Goal: Transaction & Acquisition: Purchase product/service

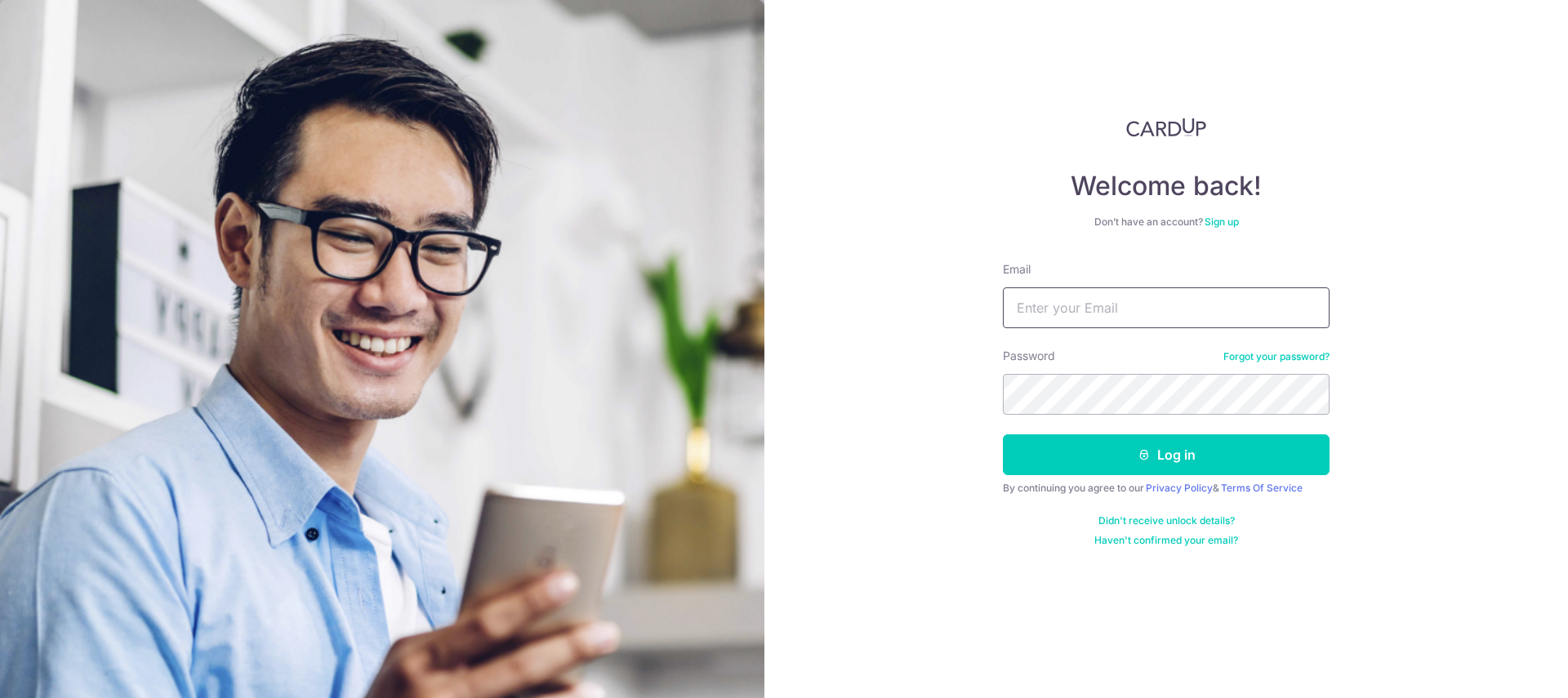
click at [1253, 298] on input "Email" at bounding box center [1167, 308] width 327 height 41
type input "bryanweewm@gmail.com"
click at [1004, 434] on button "Log in" at bounding box center [1167, 455] width 327 height 41
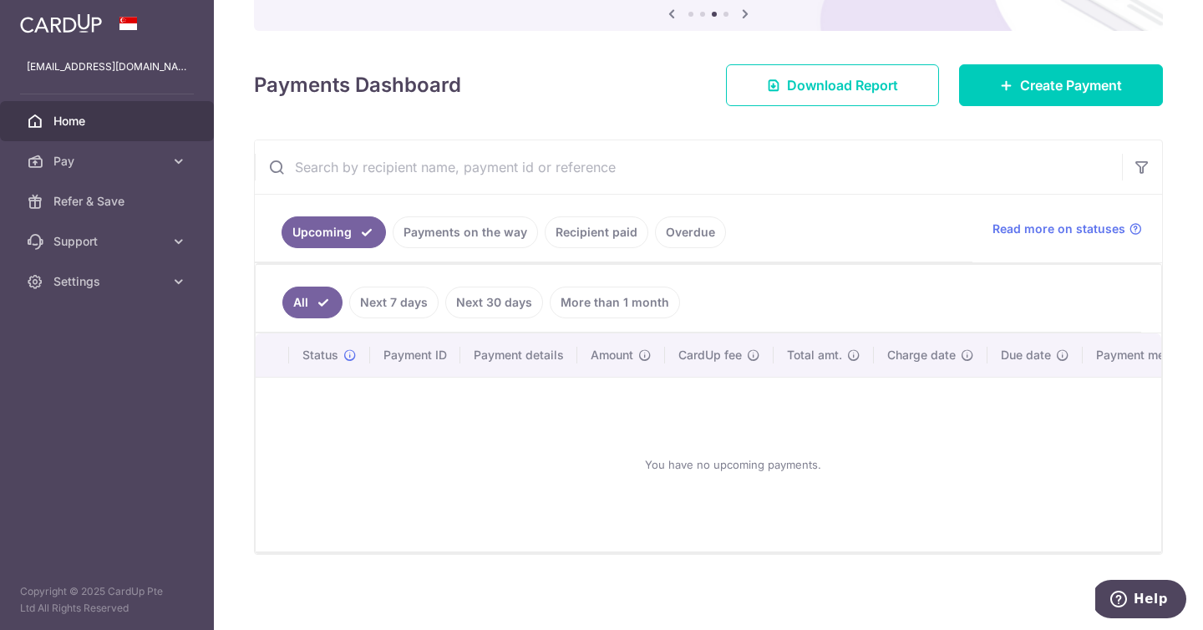
scroll to position [195, 0]
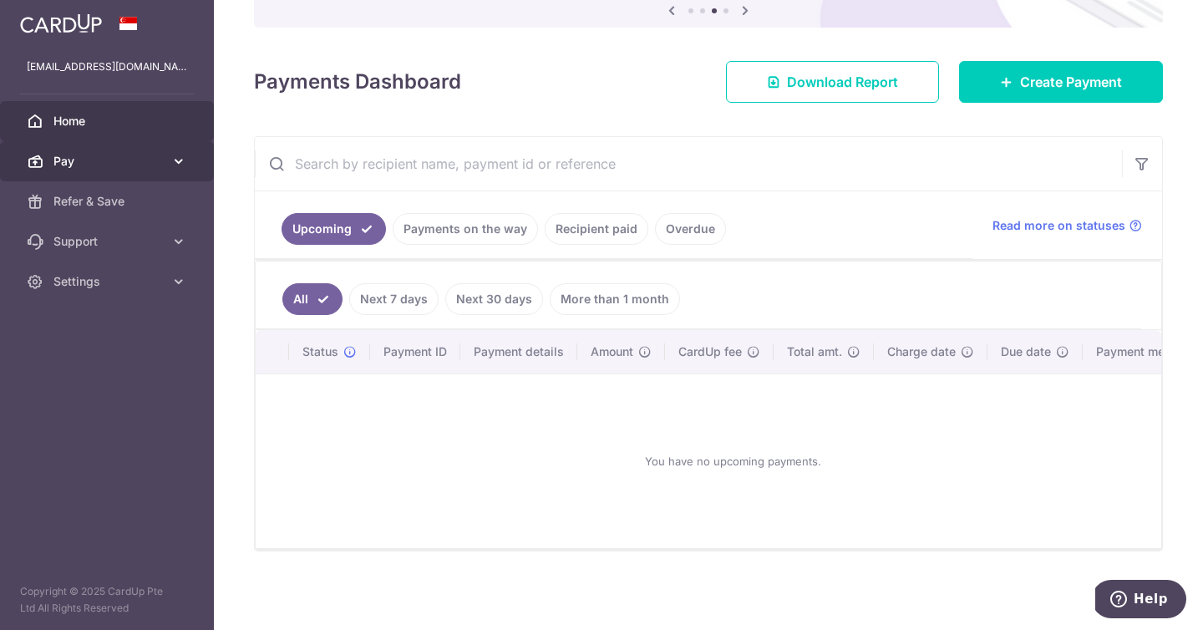
click at [169, 162] on link "Pay" at bounding box center [107, 161] width 214 height 40
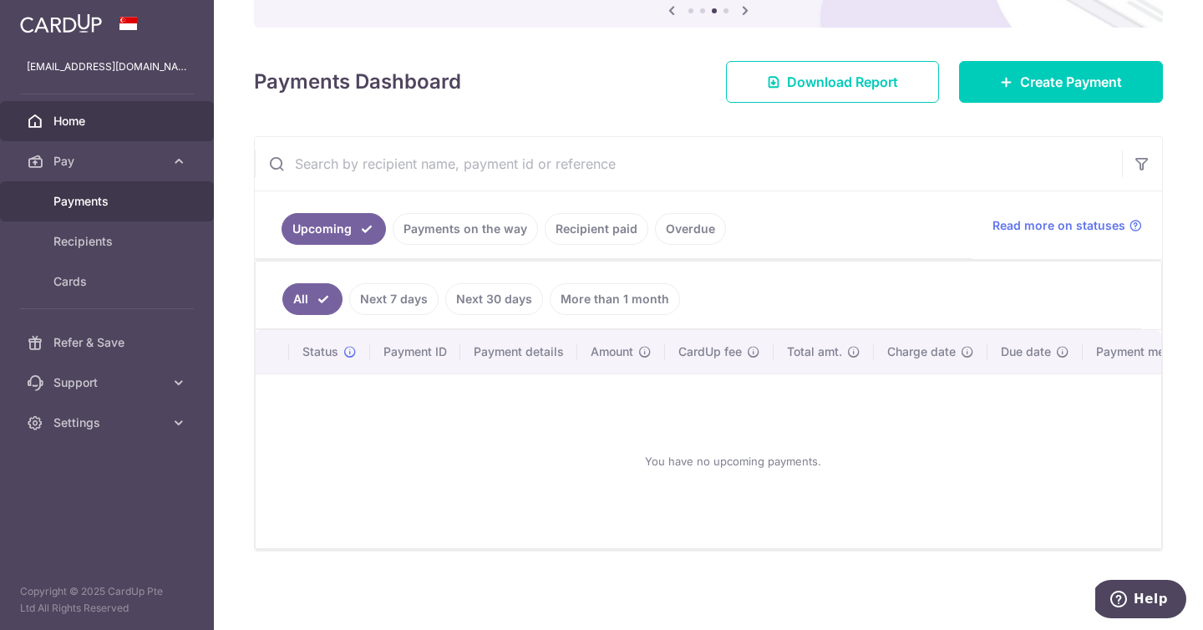
click at [89, 206] on span "Payments" at bounding box center [108, 201] width 110 height 17
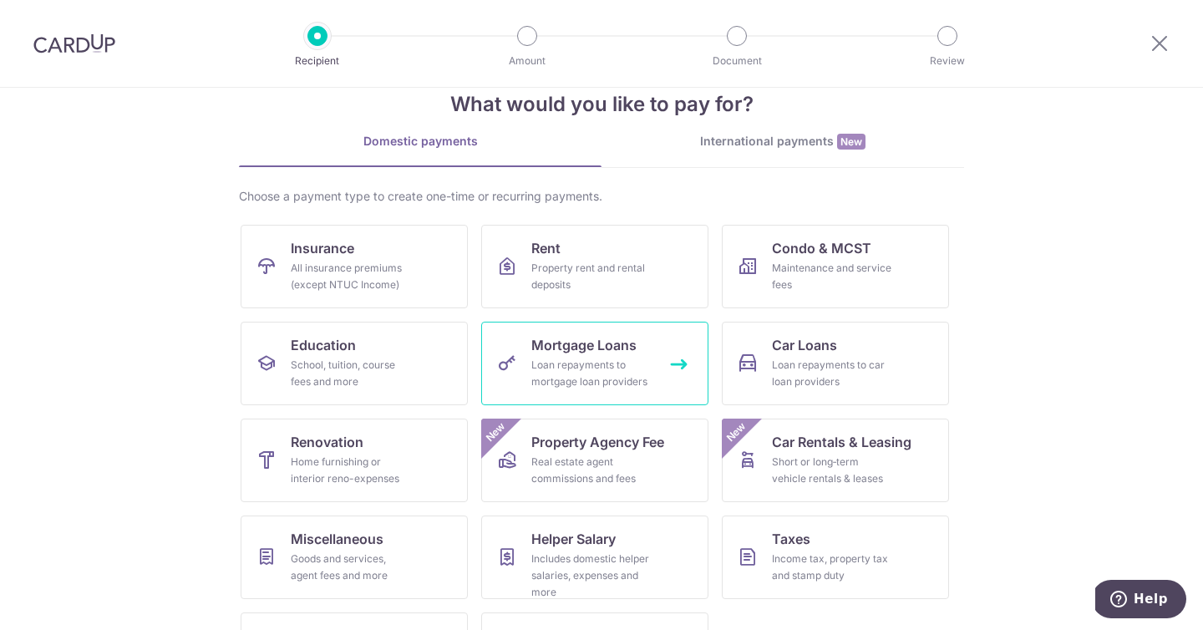
scroll to position [118, 0]
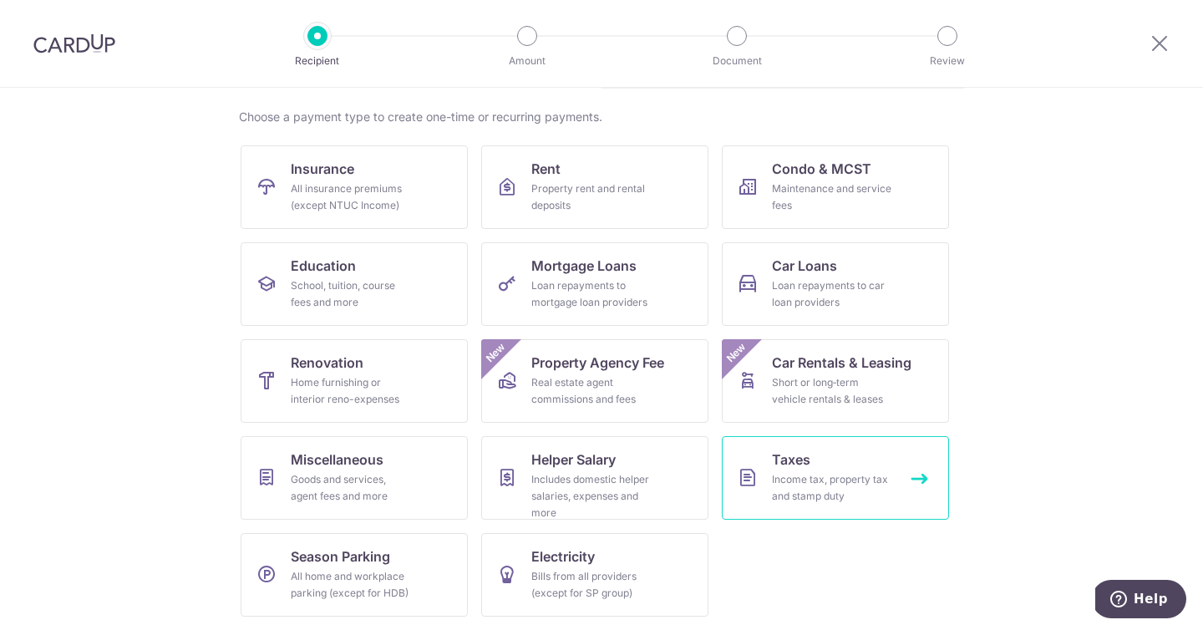
click at [752, 479] on link "Taxes Income tax, property tax and stamp duty" at bounding box center [835, 478] width 227 height 84
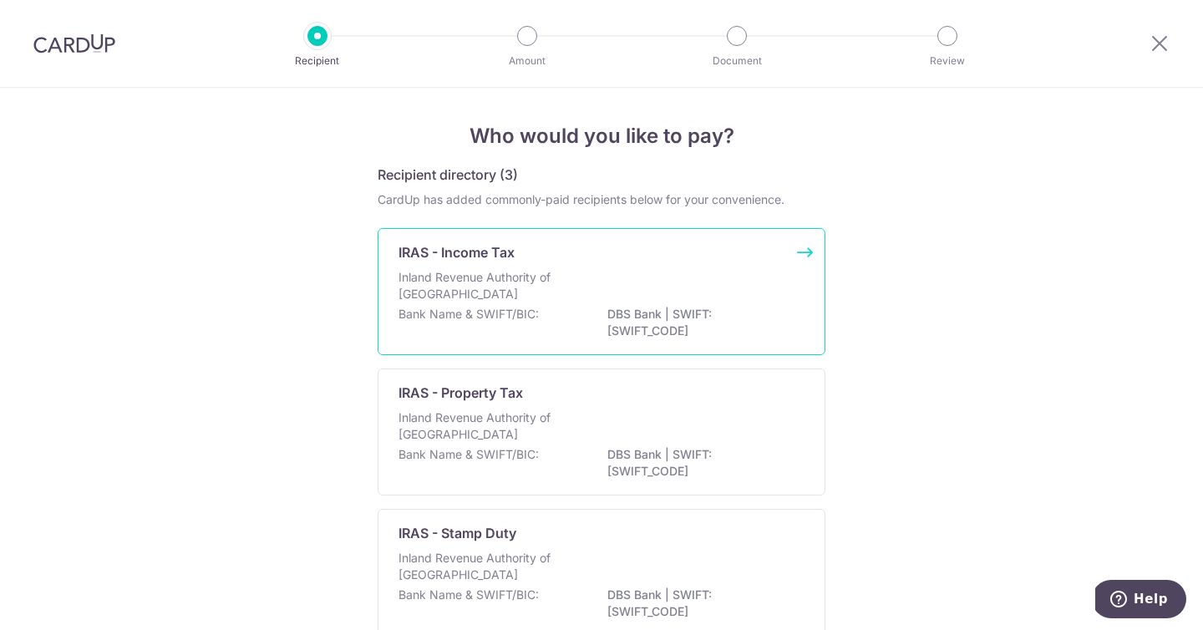
click at [727, 271] on div "Inland Revenue Authority of [GEOGRAPHIC_DATA]" at bounding box center [601, 287] width 406 height 37
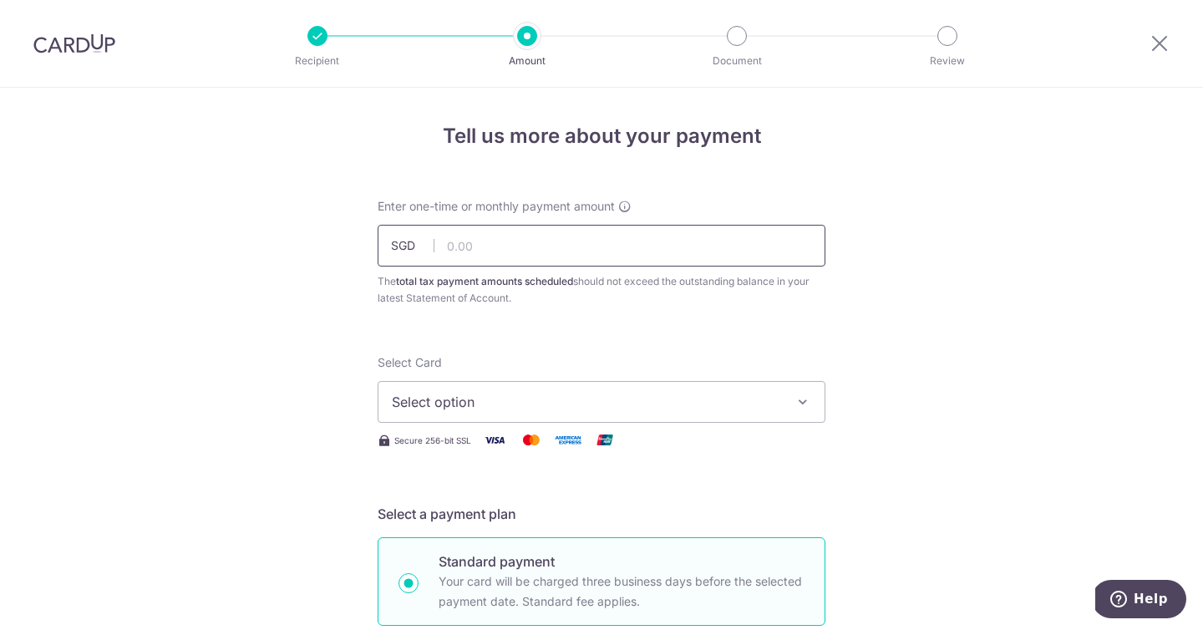
click at [579, 256] on input "text" at bounding box center [601, 246] width 448 height 42
type input "4,074.49"
click at [377, 210] on span "Enter one-time or monthly payment amount" at bounding box center [495, 206] width 237 height 17
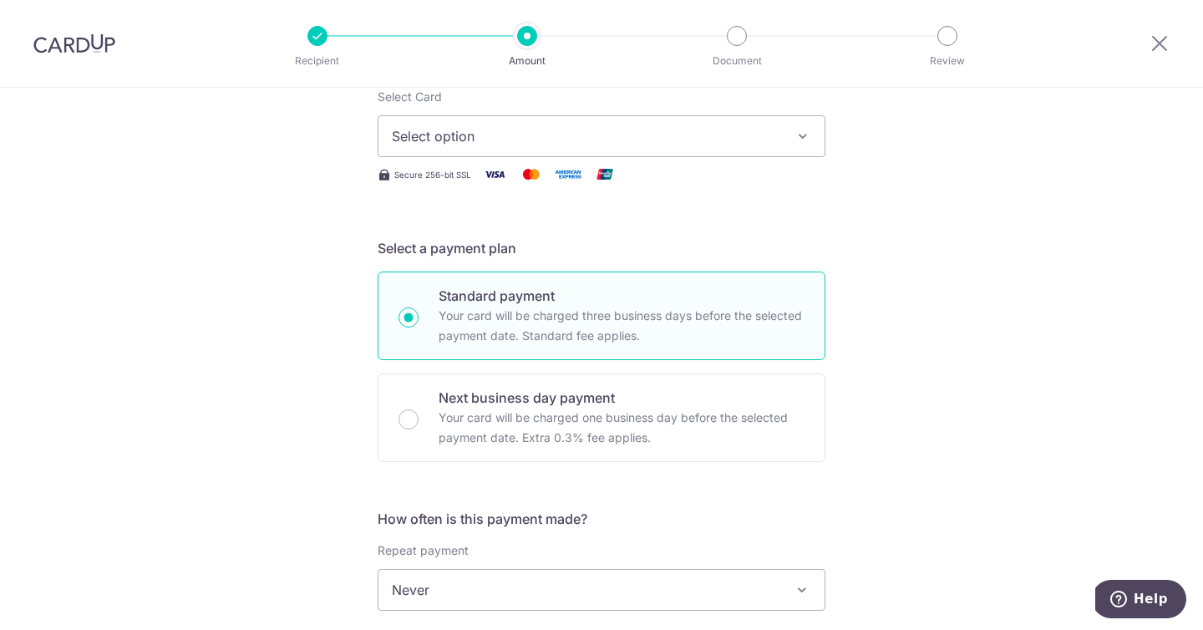
scroll to position [242, 0]
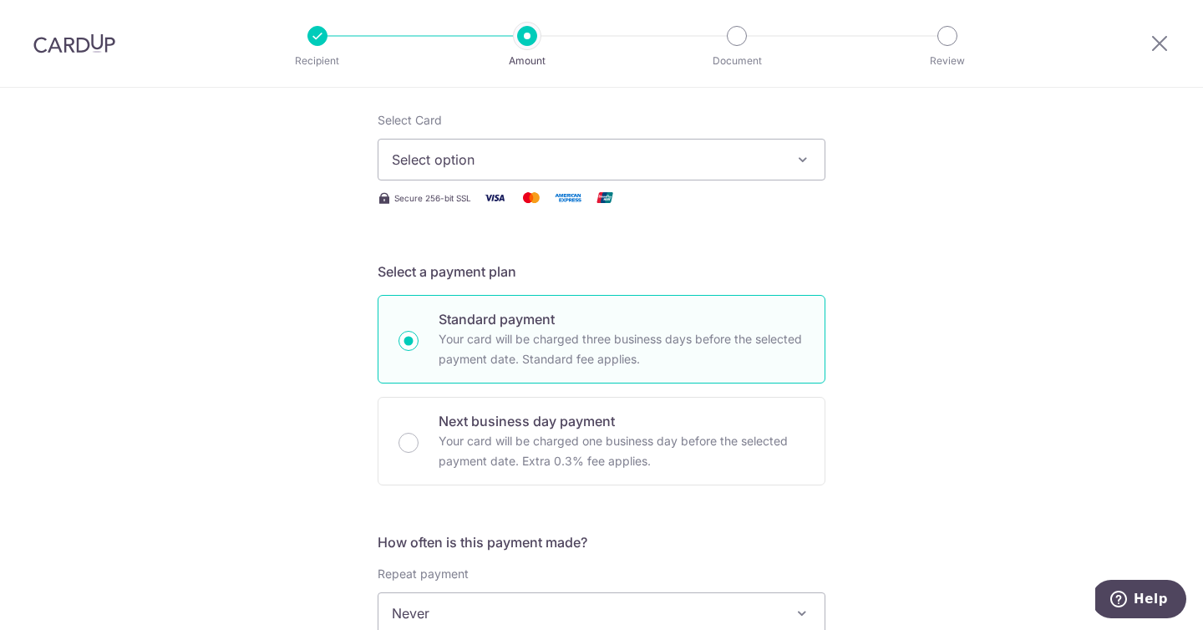
click at [499, 158] on span "Select option" at bounding box center [586, 159] width 389 height 20
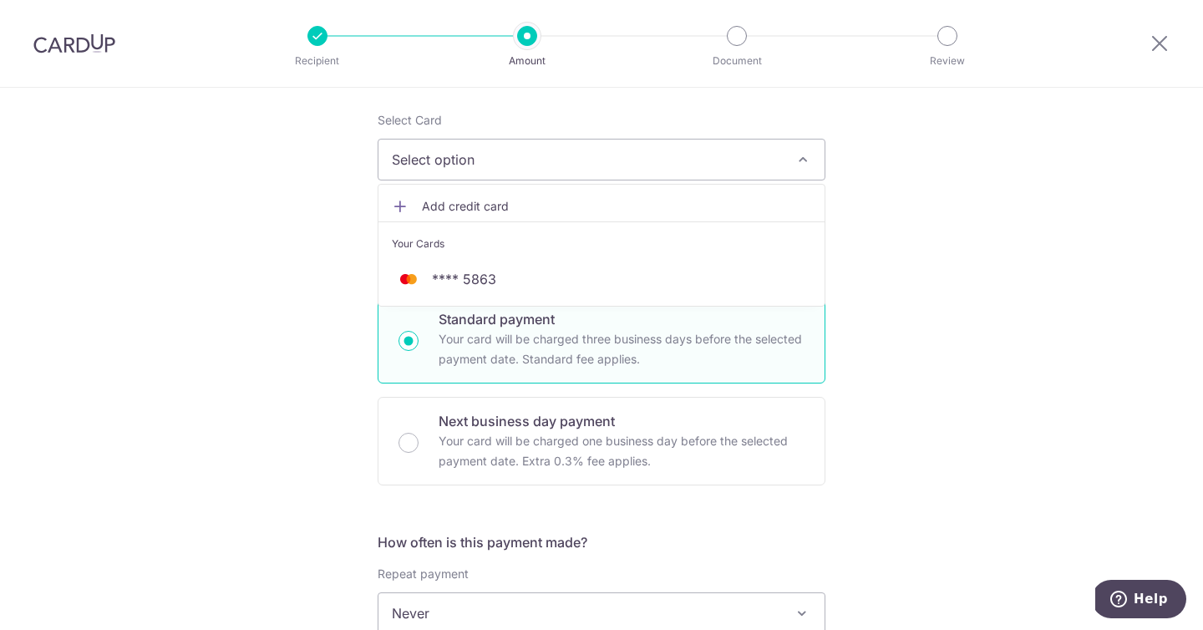
click at [938, 234] on div "Tell us more about your payment Enter one-time or monthly payment amount SGD 4,…" at bounding box center [601, 621] width 1203 height 1551
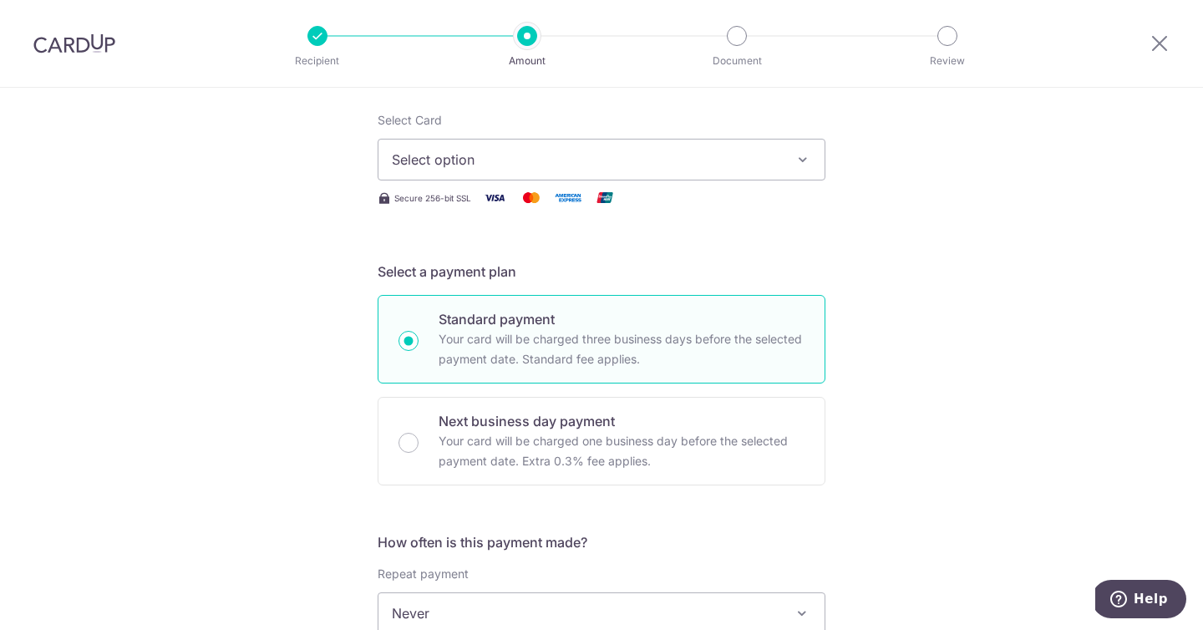
click at [680, 166] on span "Select option" at bounding box center [586, 159] width 389 height 20
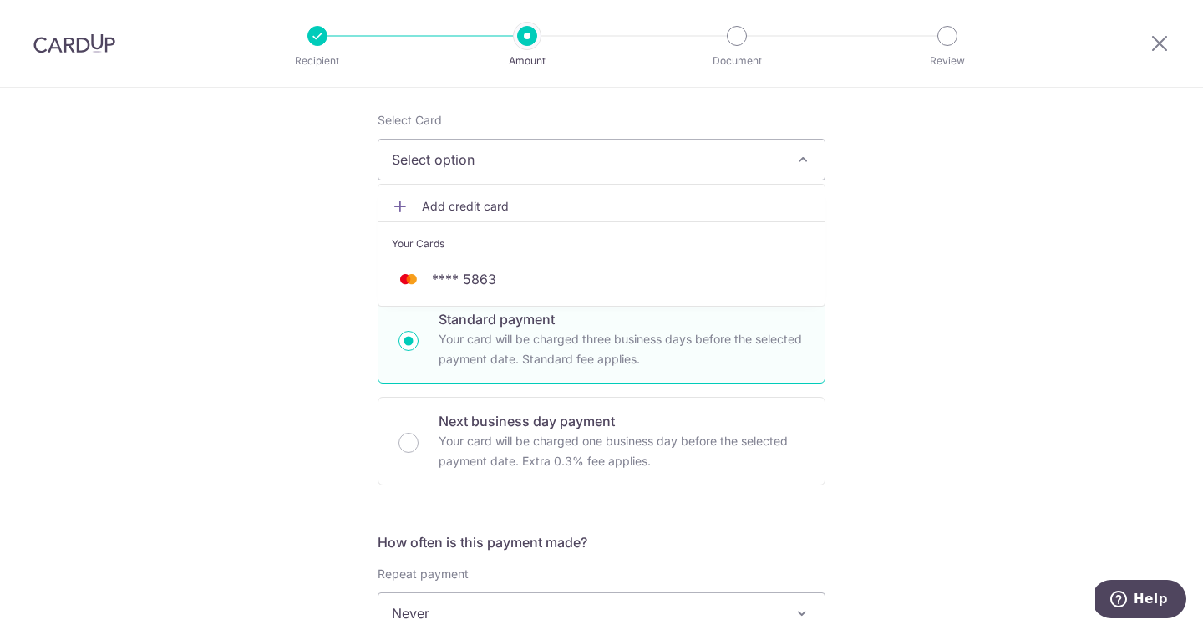
click at [658, 191] on link "Add credit card" at bounding box center [601, 206] width 446 height 30
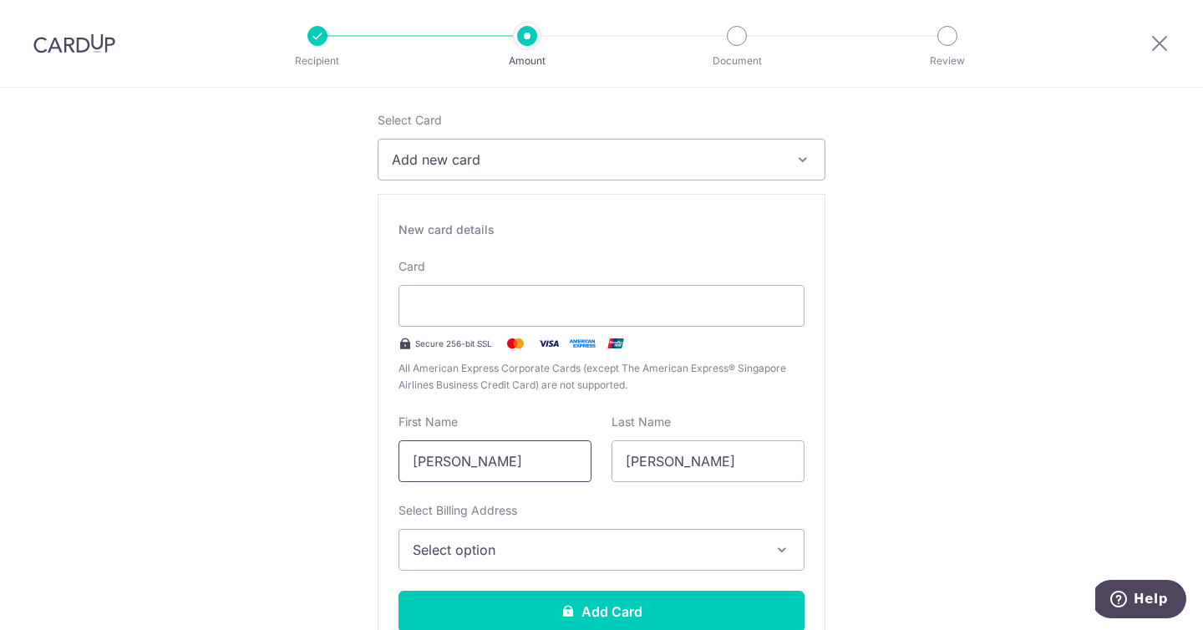
click at [545, 453] on input "[PERSON_NAME]" at bounding box center [494, 461] width 193 height 42
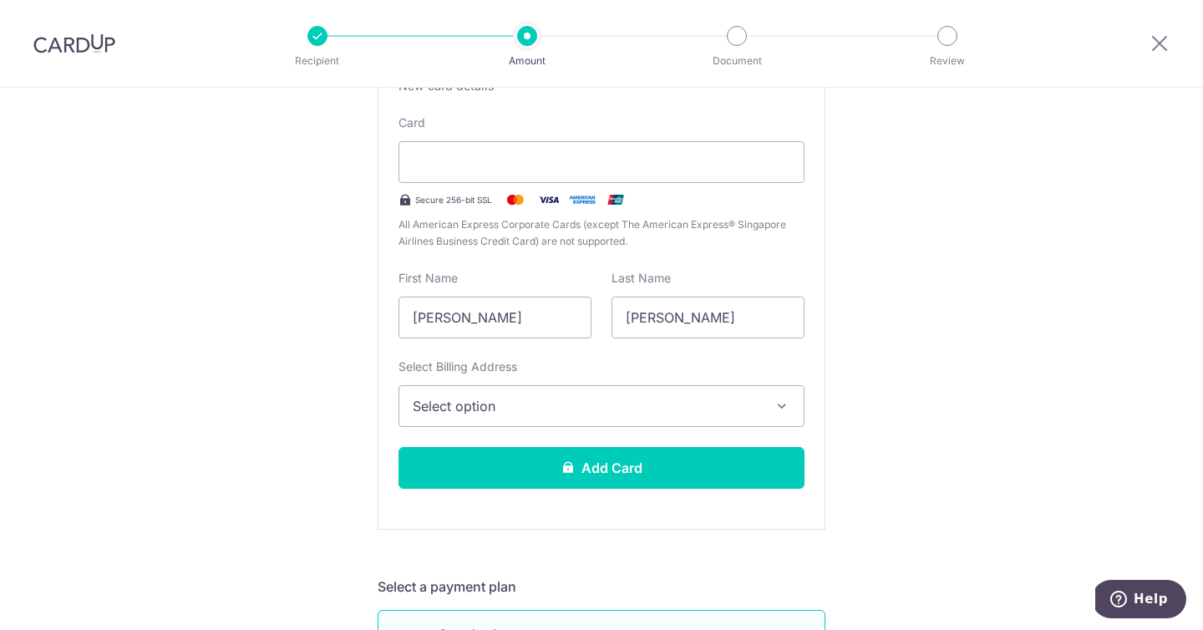
click at [682, 404] on span "Select option" at bounding box center [586, 406] width 347 height 20
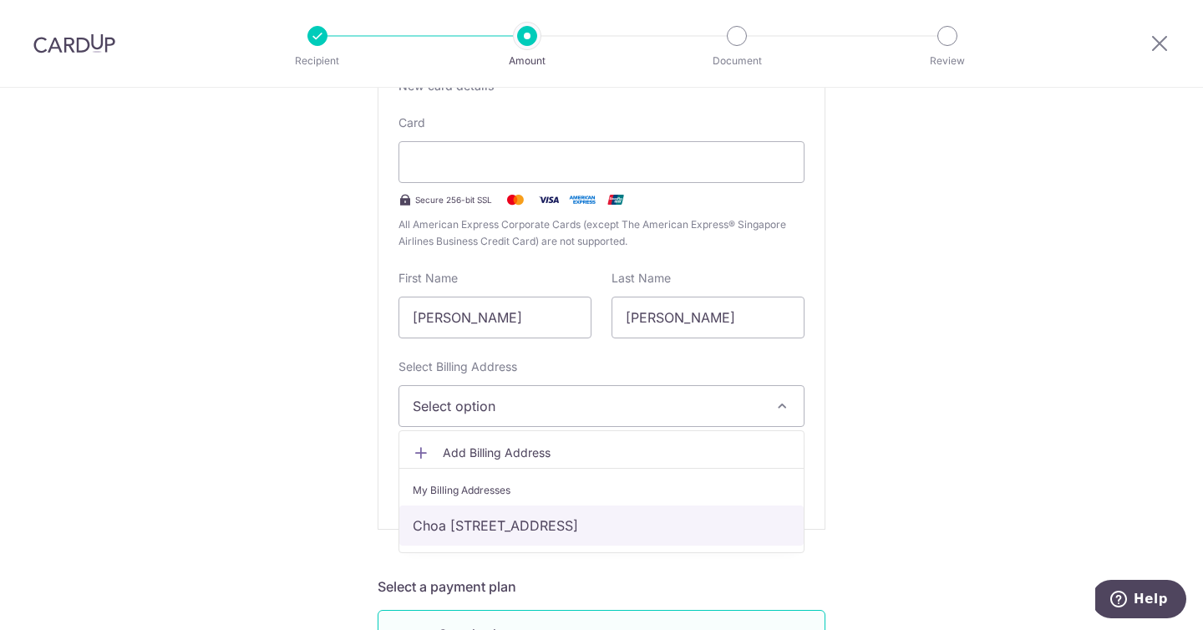
click at [681, 509] on link "Choa [STREET_ADDRESS]" at bounding box center [601, 525] width 404 height 40
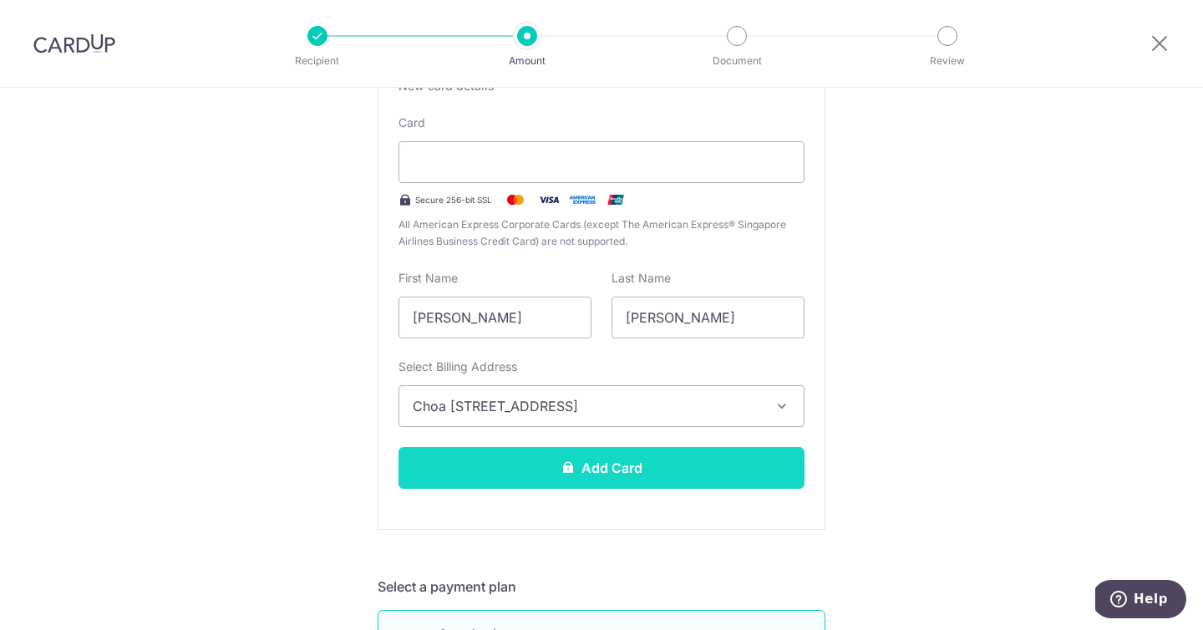
click at [616, 460] on button "Add Card" at bounding box center [601, 468] width 406 height 42
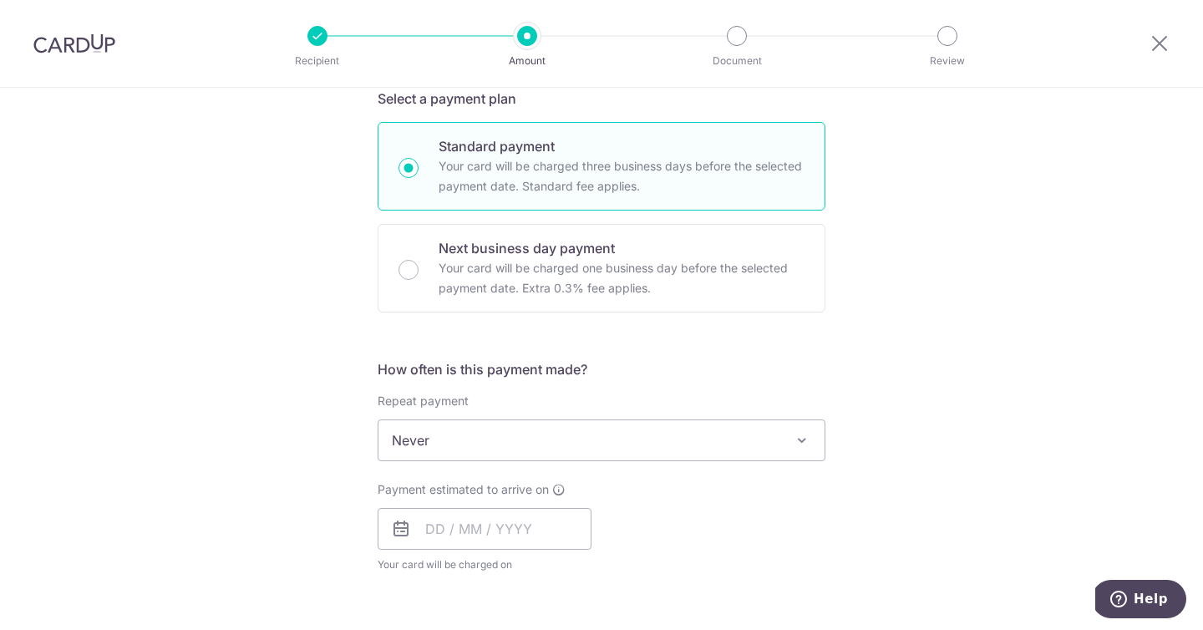
scroll to position [423, 0]
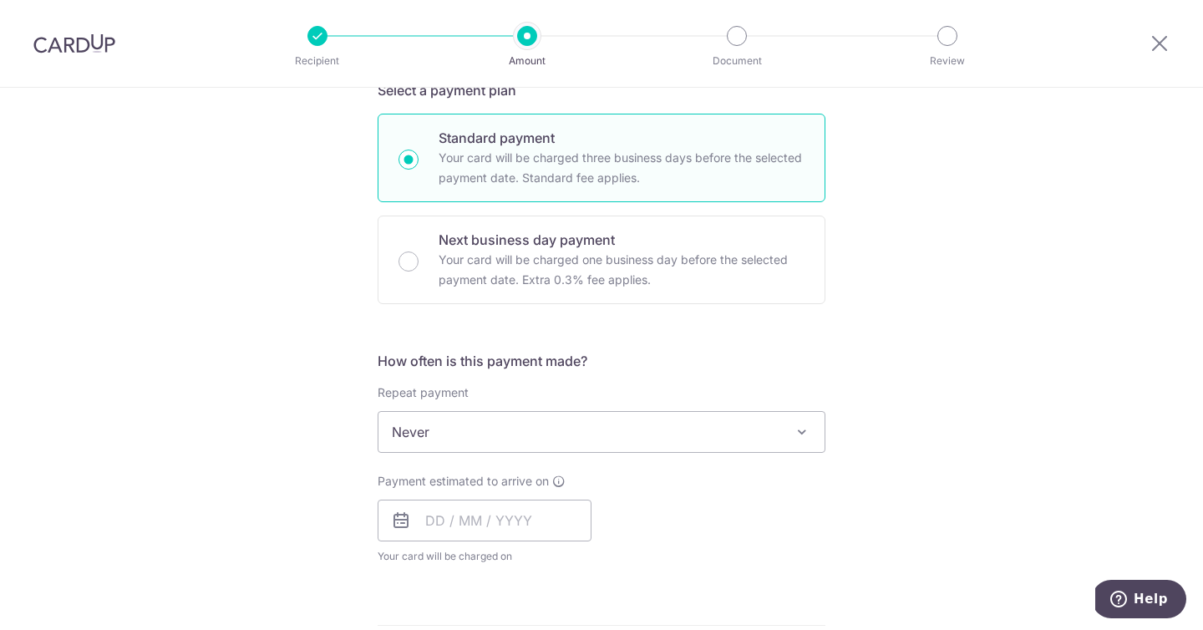
click at [599, 439] on span "Never" at bounding box center [601, 432] width 446 height 40
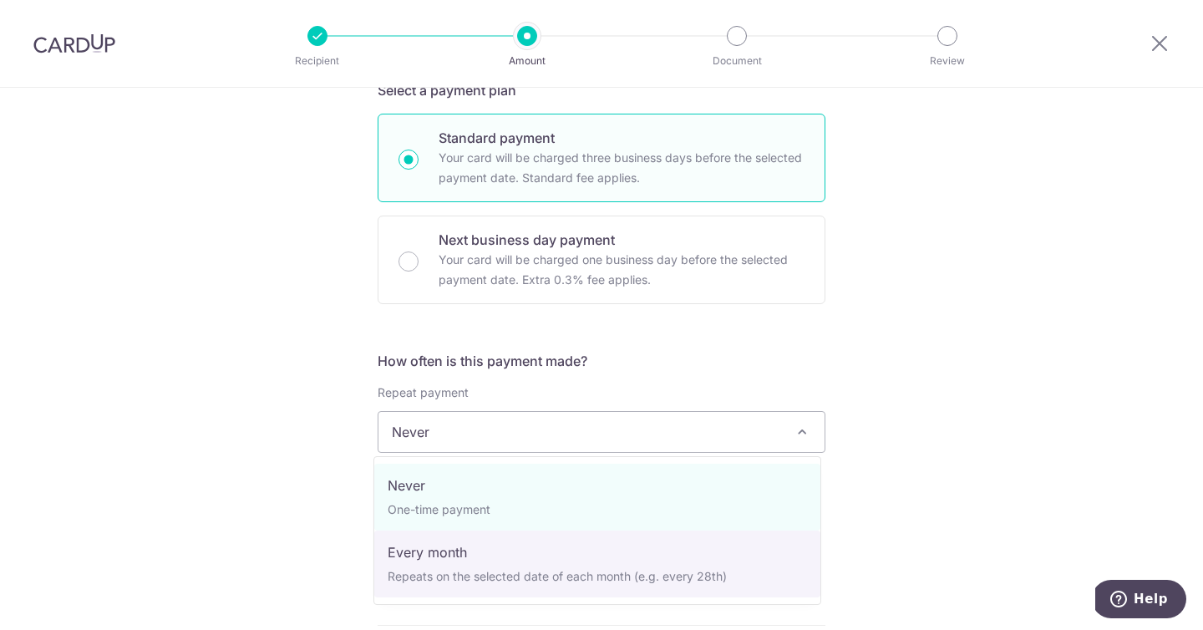
select select "3"
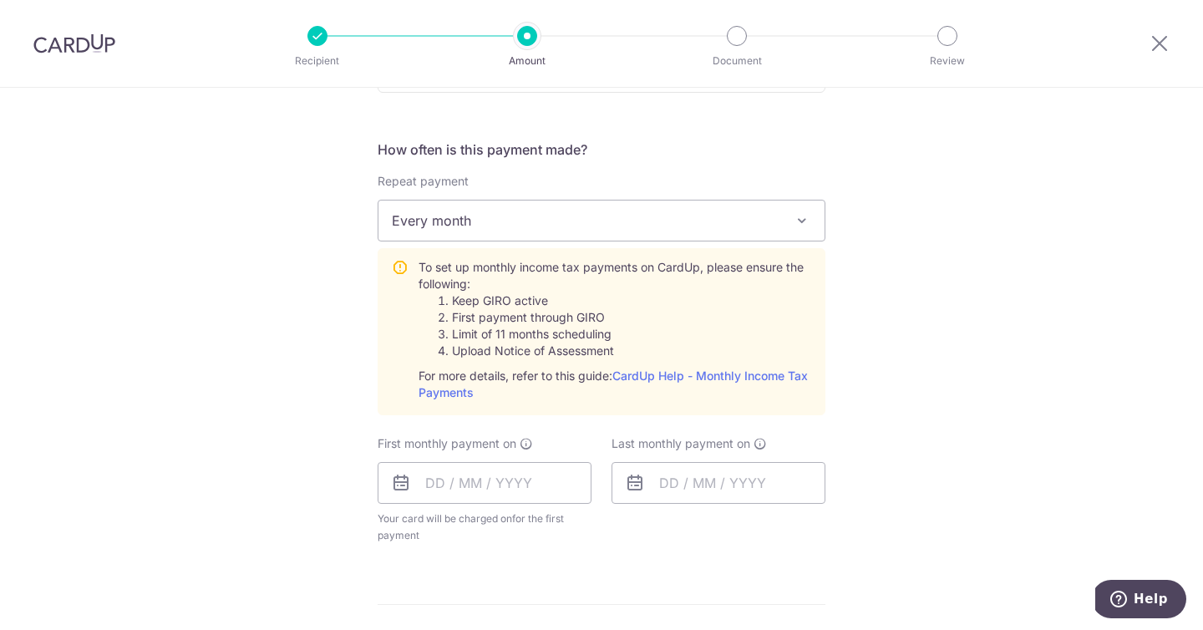
scroll to position [641, 0]
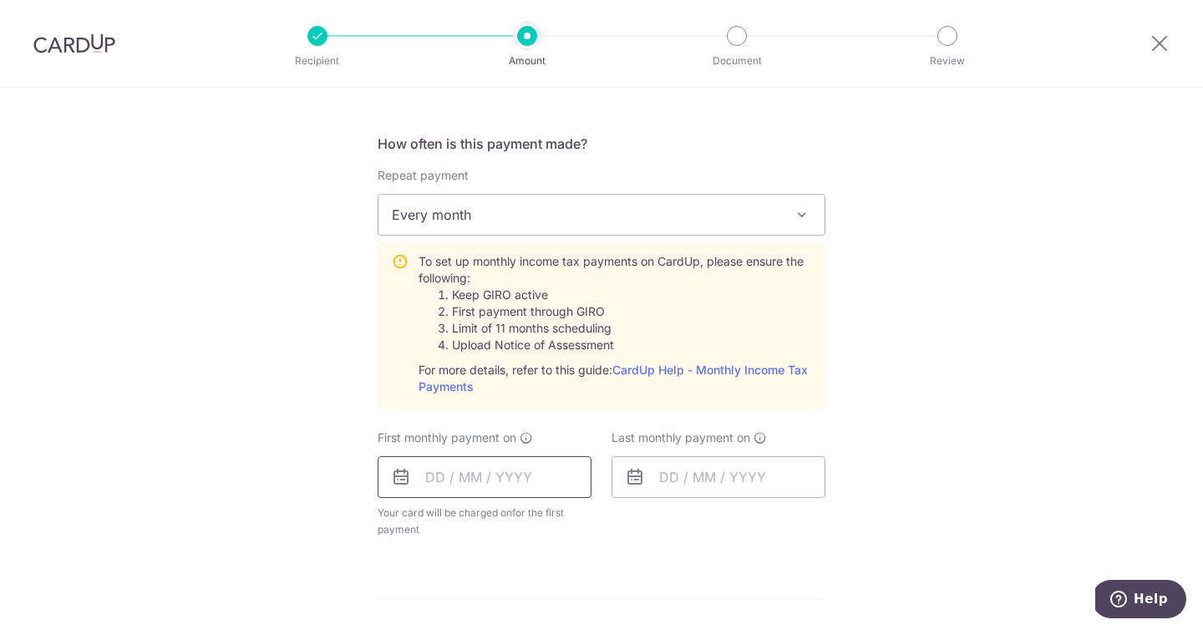
click at [440, 484] on input "text" at bounding box center [484, 477] width 214 height 42
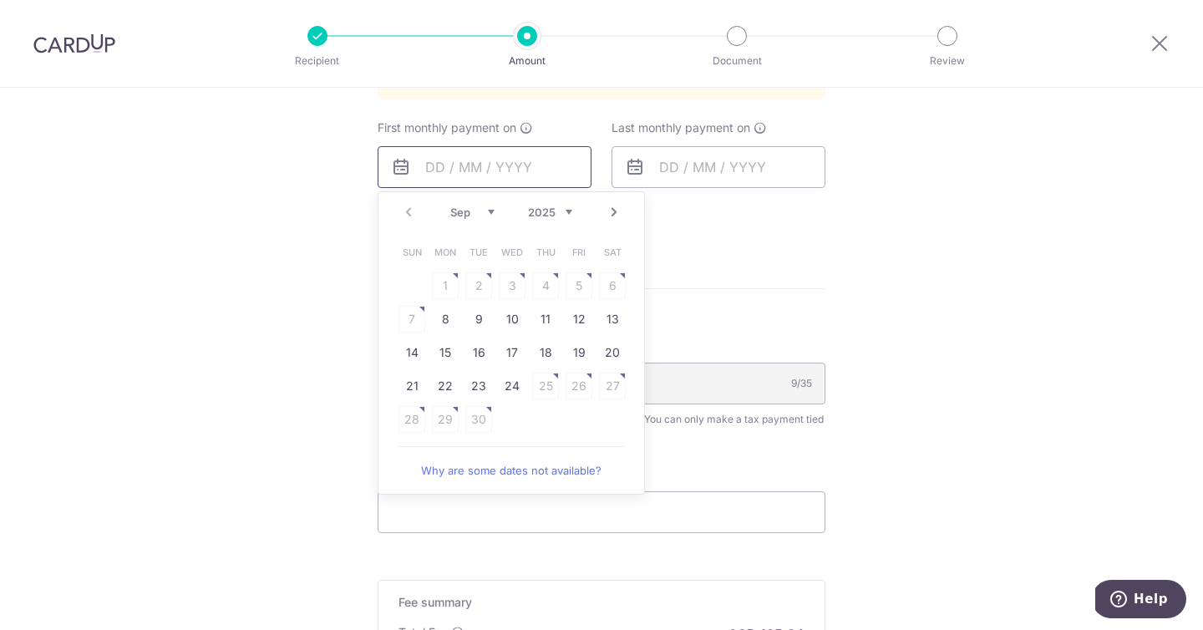
scroll to position [955, 0]
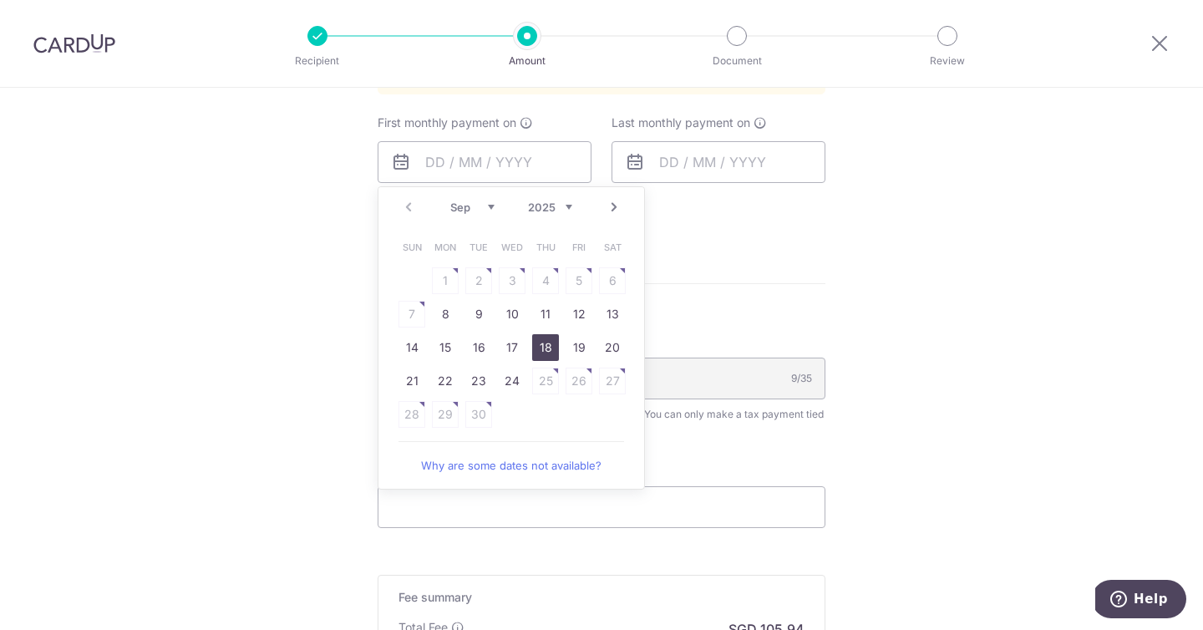
click at [536, 346] on link "18" at bounding box center [545, 347] width 27 height 27
type input "18/09/2025"
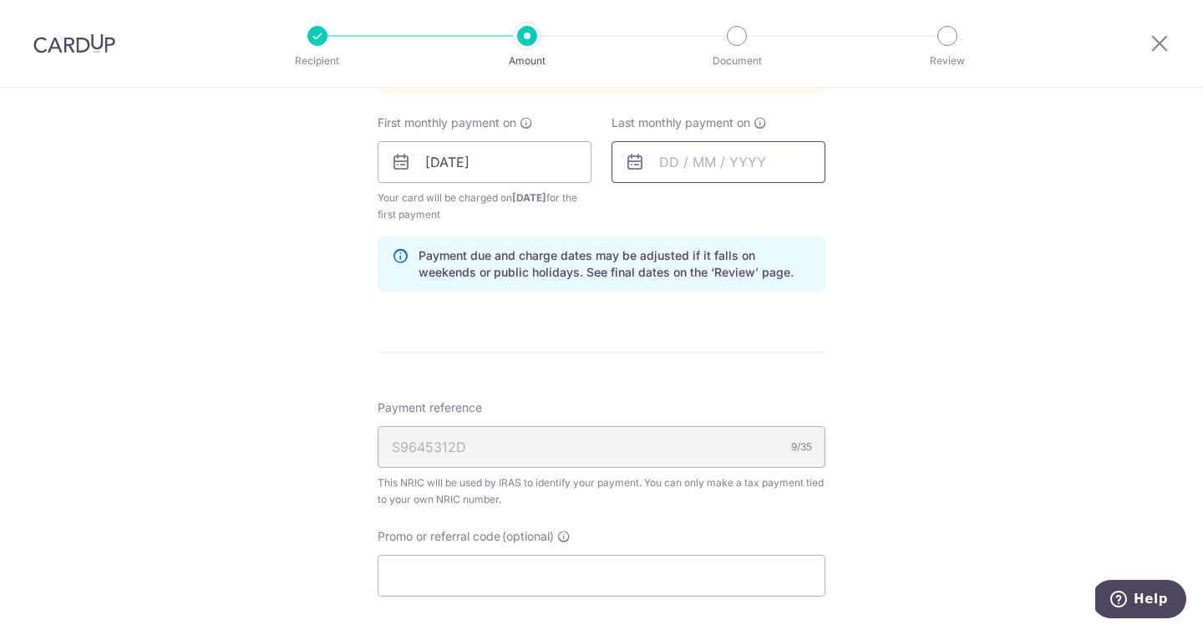
click at [656, 163] on input "text" at bounding box center [718, 162] width 214 height 42
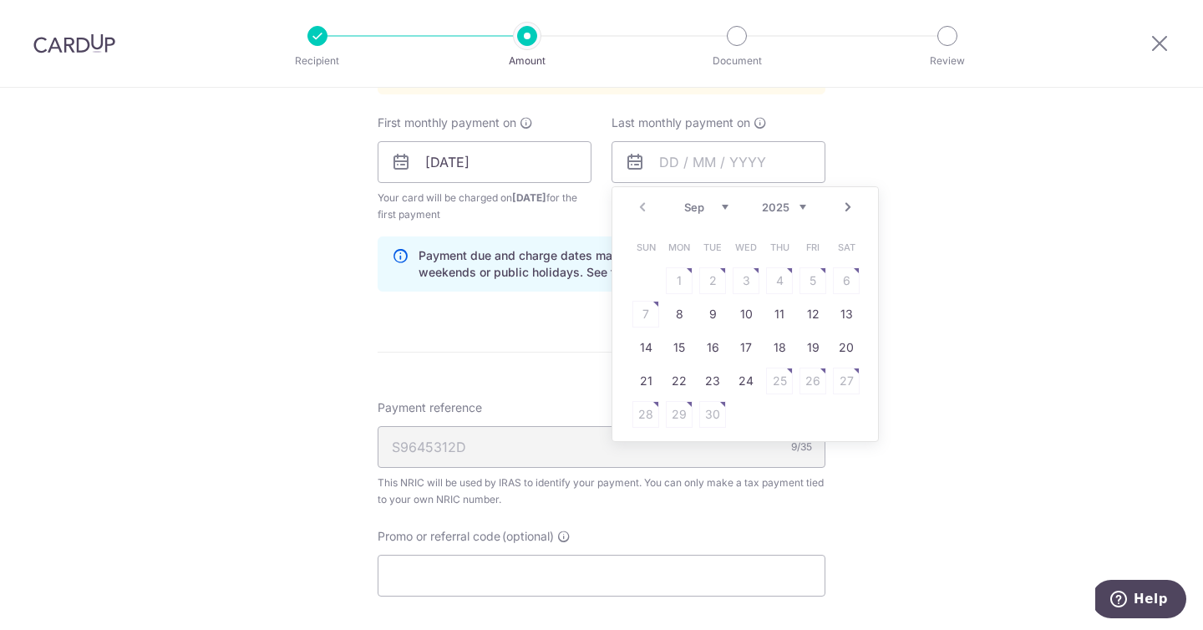
click at [838, 203] on link "Next" at bounding box center [848, 207] width 20 height 20
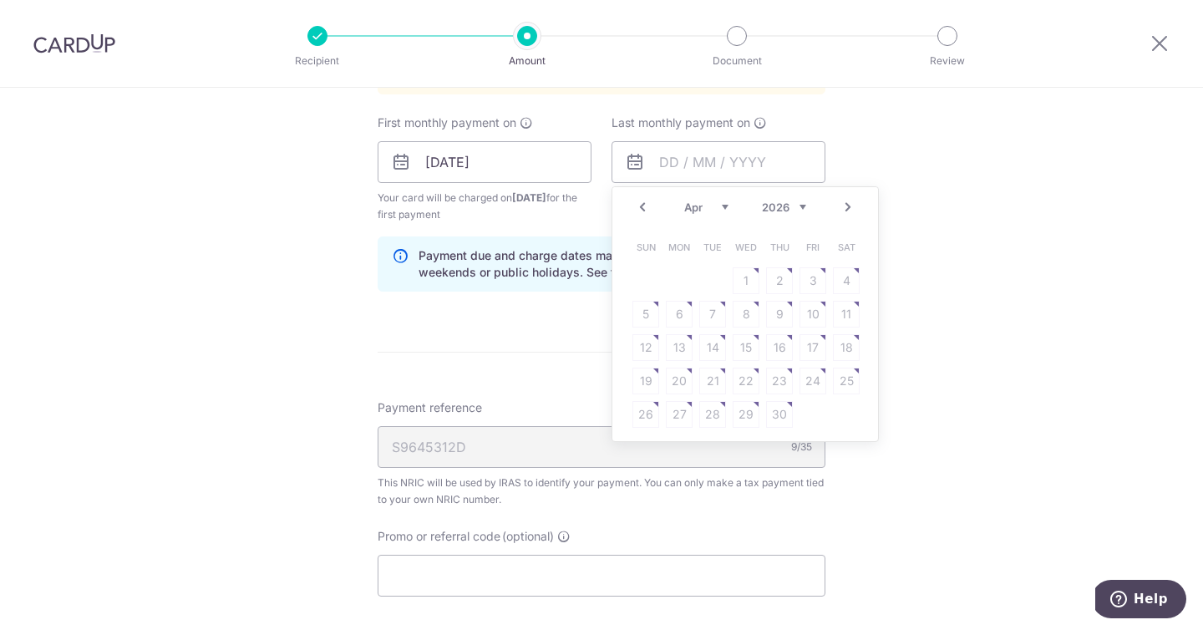
click at [838, 203] on link "Next" at bounding box center [848, 207] width 20 height 20
click at [641, 212] on link "Prev" at bounding box center [642, 207] width 20 height 20
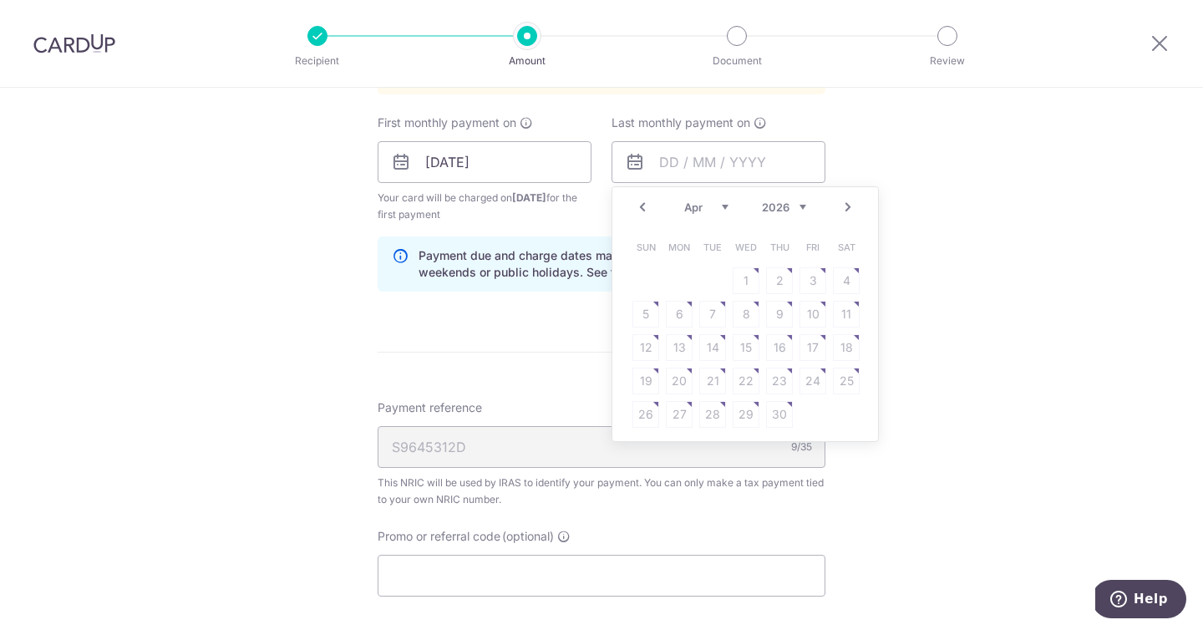
click at [636, 206] on link "Prev" at bounding box center [642, 207] width 20 height 20
click at [738, 349] on link "18" at bounding box center [745, 347] width 27 height 27
type input "18/03/2026"
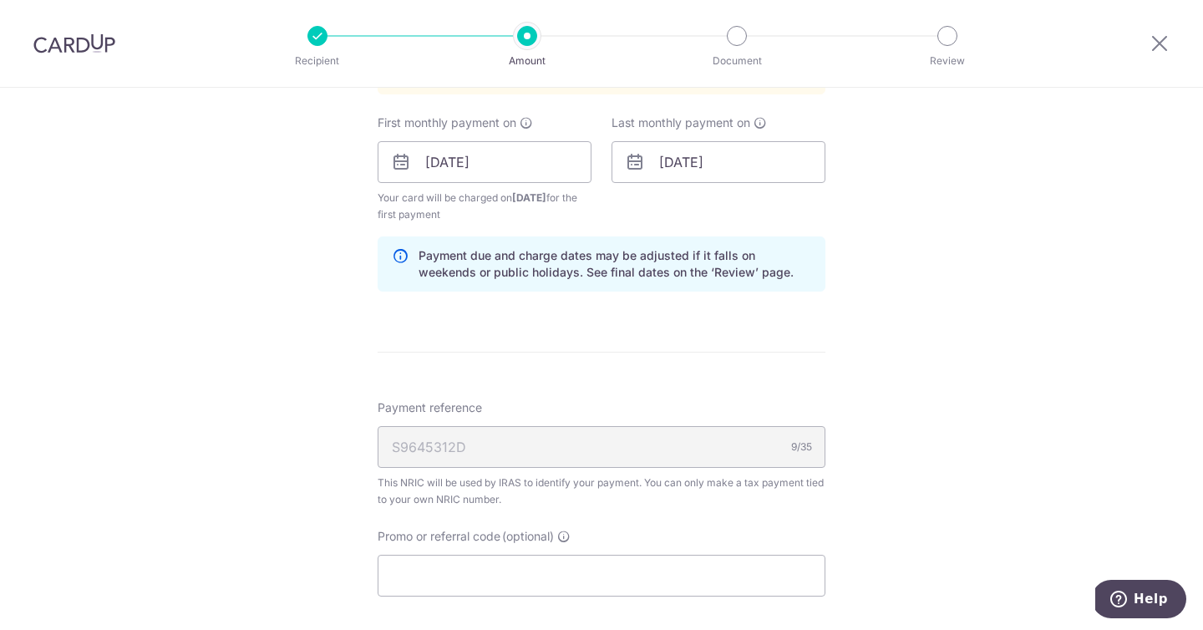
click at [691, 357] on form "Enter one-time or monthly payment amount SGD 4,074.49 4074.49 The total tax pay…" at bounding box center [601, 53] width 448 height 1621
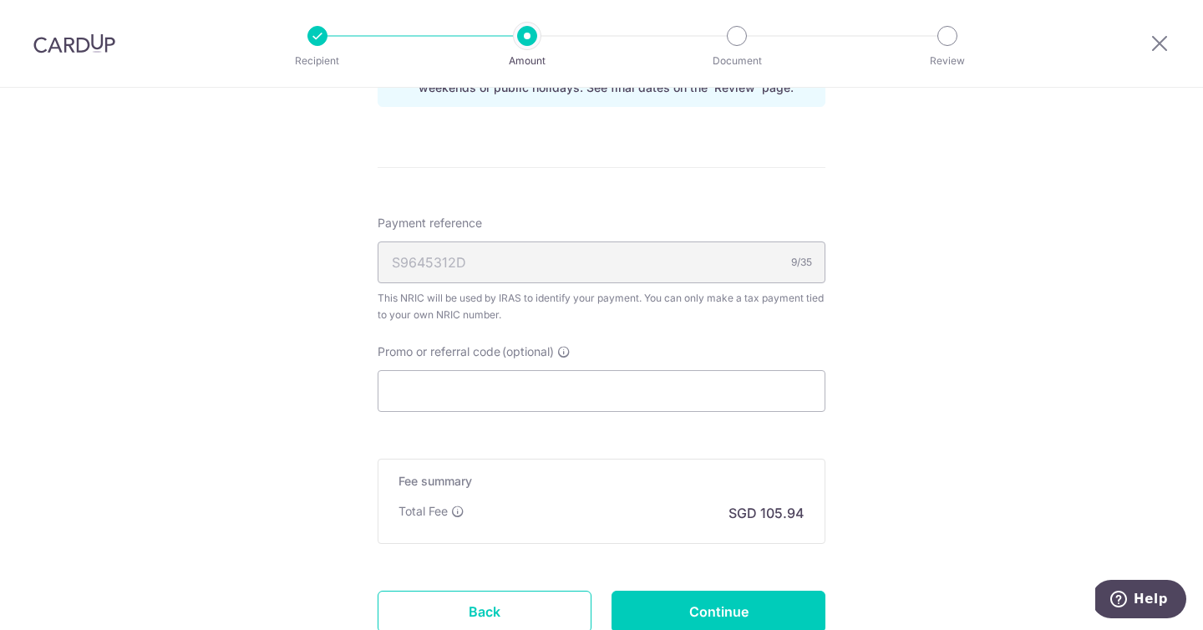
scroll to position [1141, 0]
click at [620, 399] on input "Promo or referral code (optional)" at bounding box center [601, 390] width 448 height 42
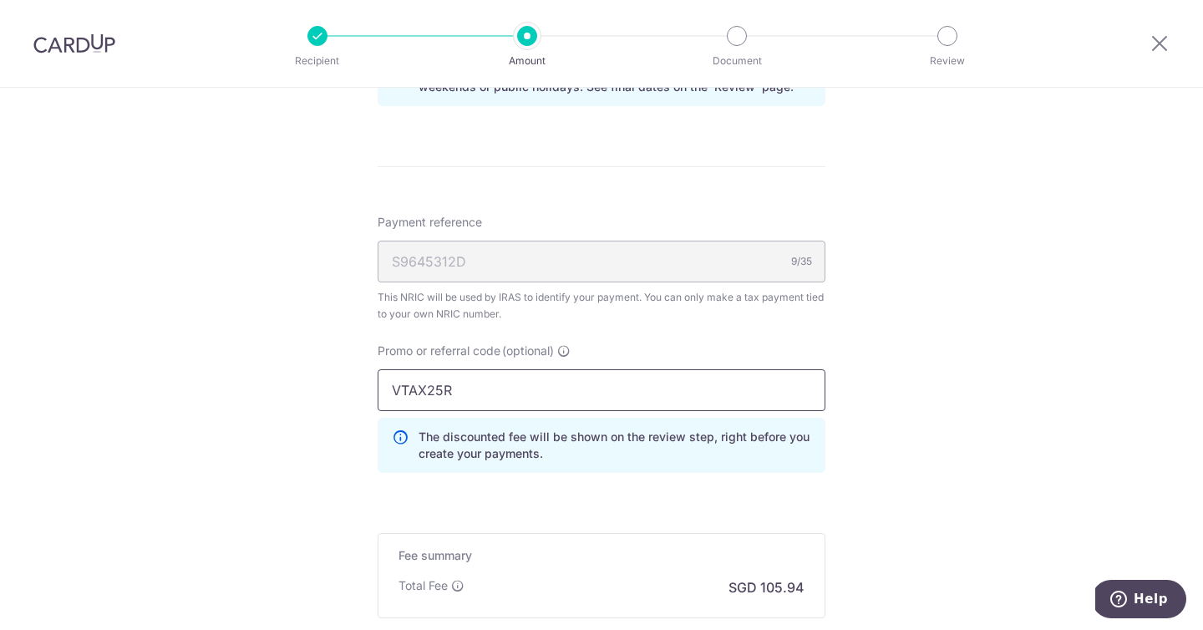
type input "VTAX25R"
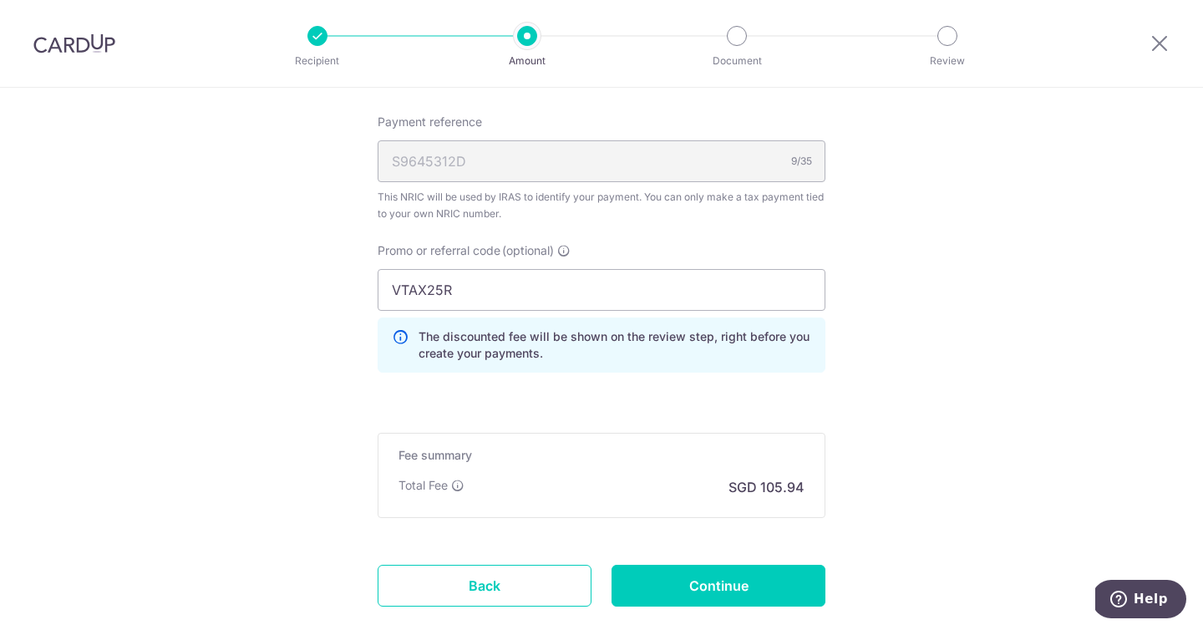
scroll to position [1240, 0]
click at [665, 585] on input "Continue" at bounding box center [718, 586] width 214 height 42
type input "Create Schedule"
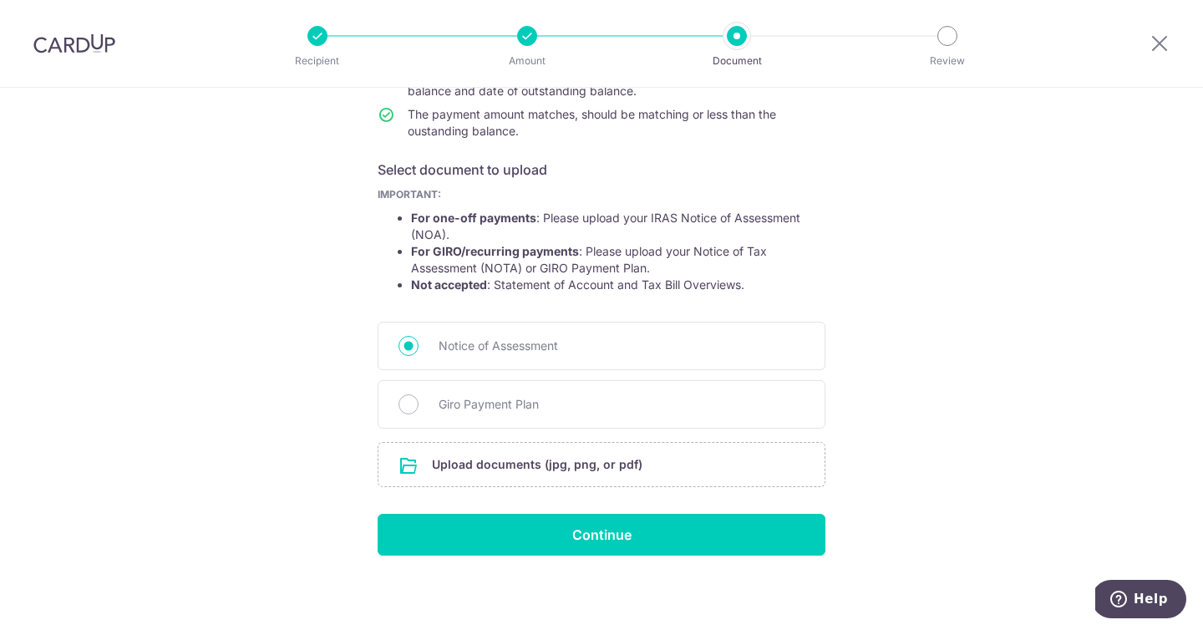
scroll to position [223, 0]
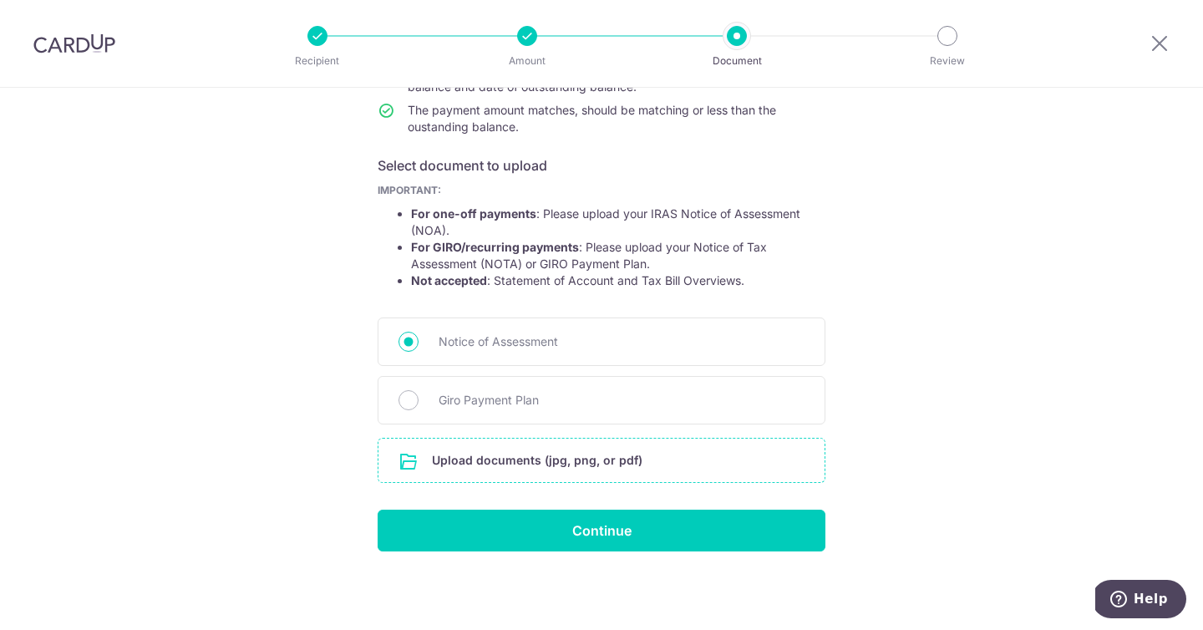
click at [660, 463] on input "file" at bounding box center [601, 459] width 446 height 43
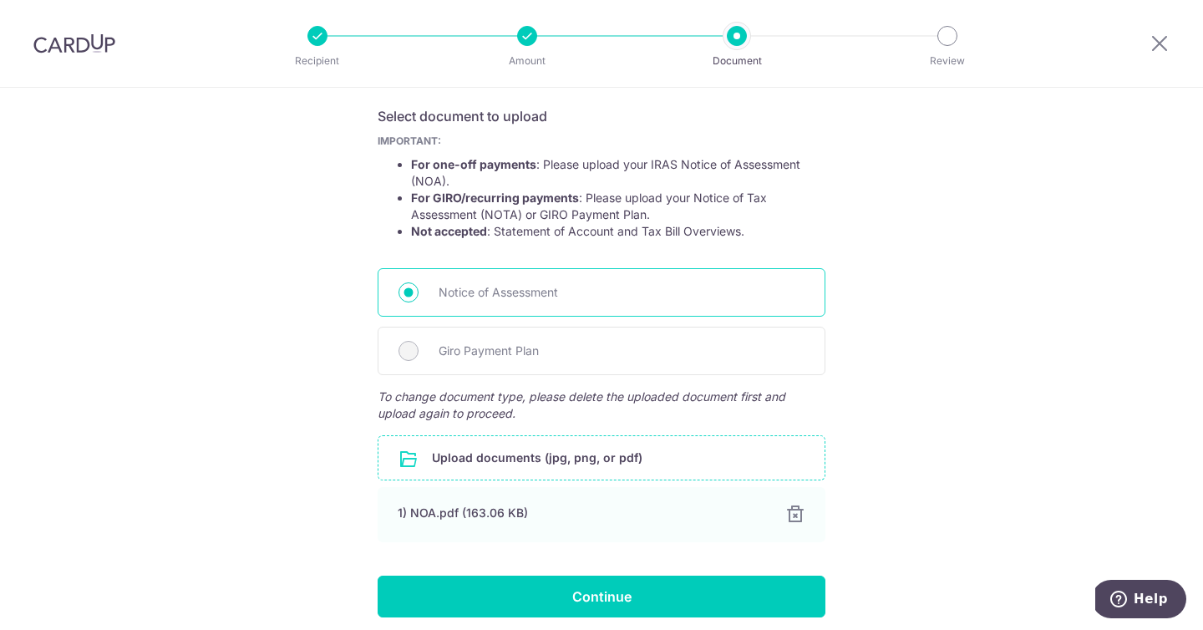
scroll to position [273, 0]
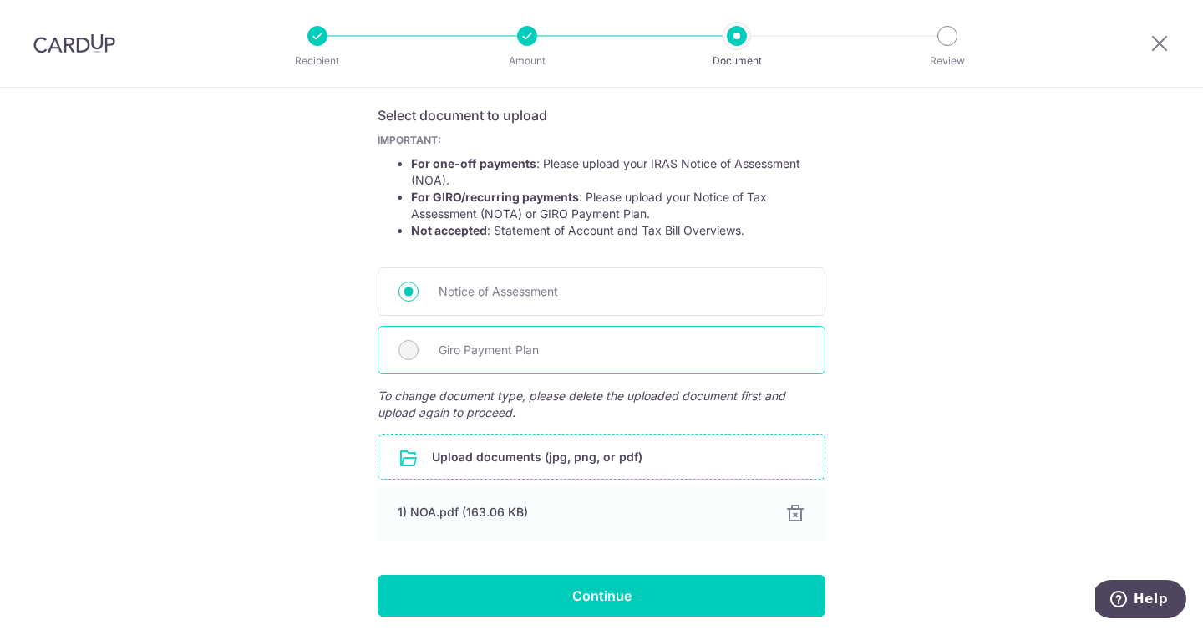
click at [489, 351] on span "Giro Payment Plan" at bounding box center [621, 350] width 366 height 20
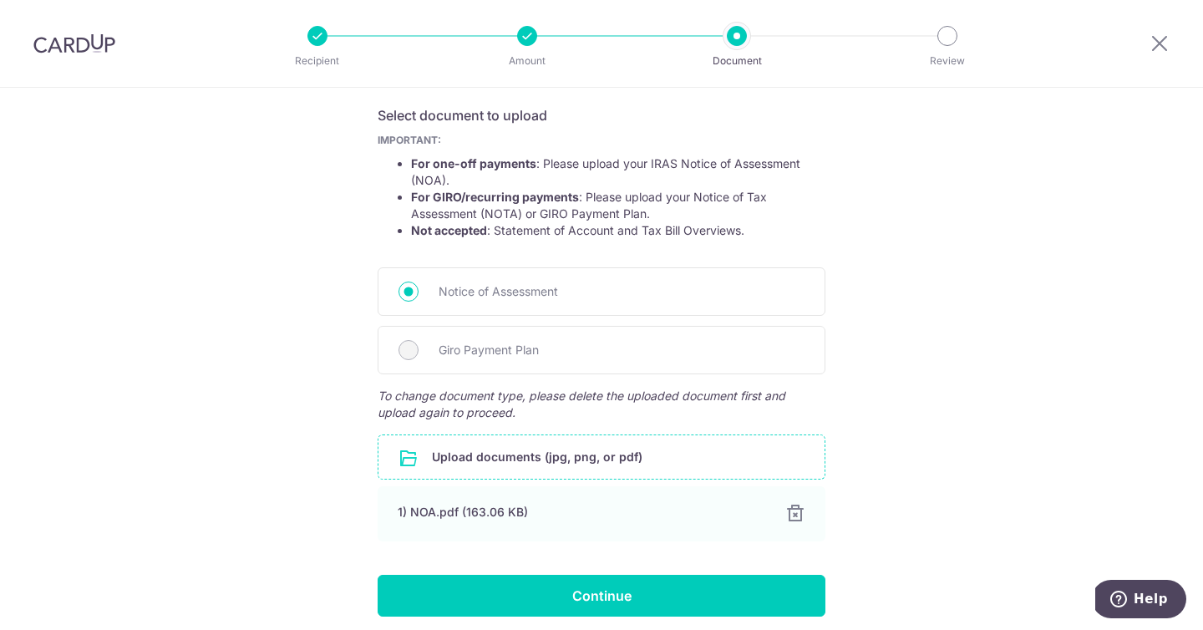
click at [292, 337] on div "Help us verify your payment Your supporting documents will enable us to approve…" at bounding box center [601, 255] width 1203 height 880
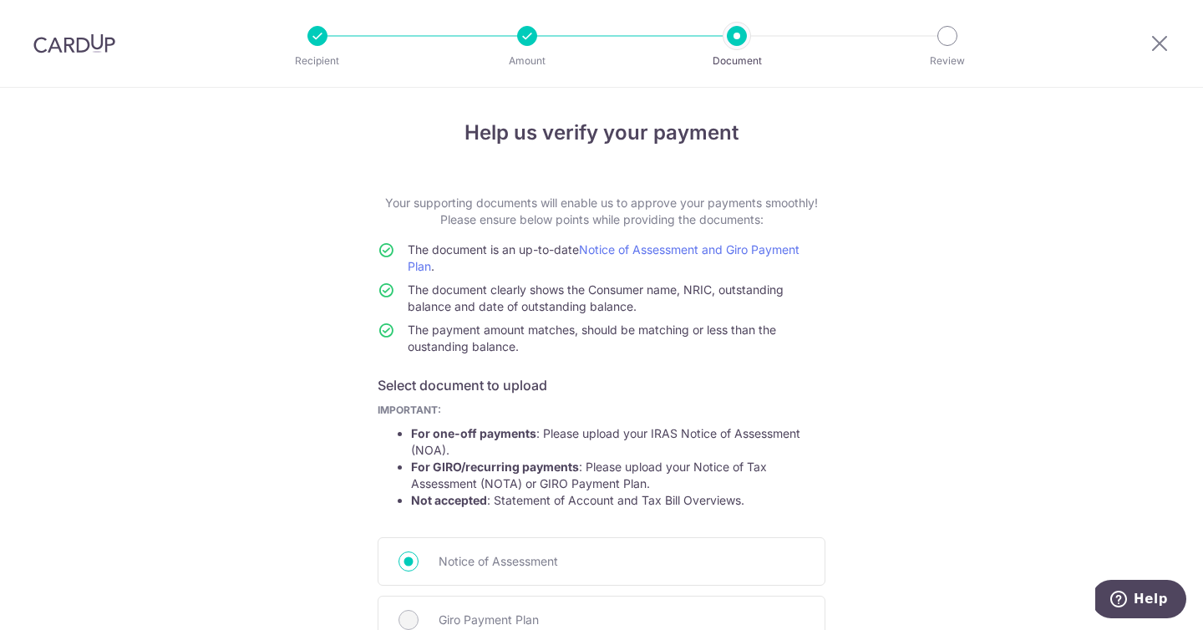
scroll to position [3, 0]
click at [748, 244] on link "Notice of Assessment and Giro Payment Plan" at bounding box center [604, 258] width 392 height 31
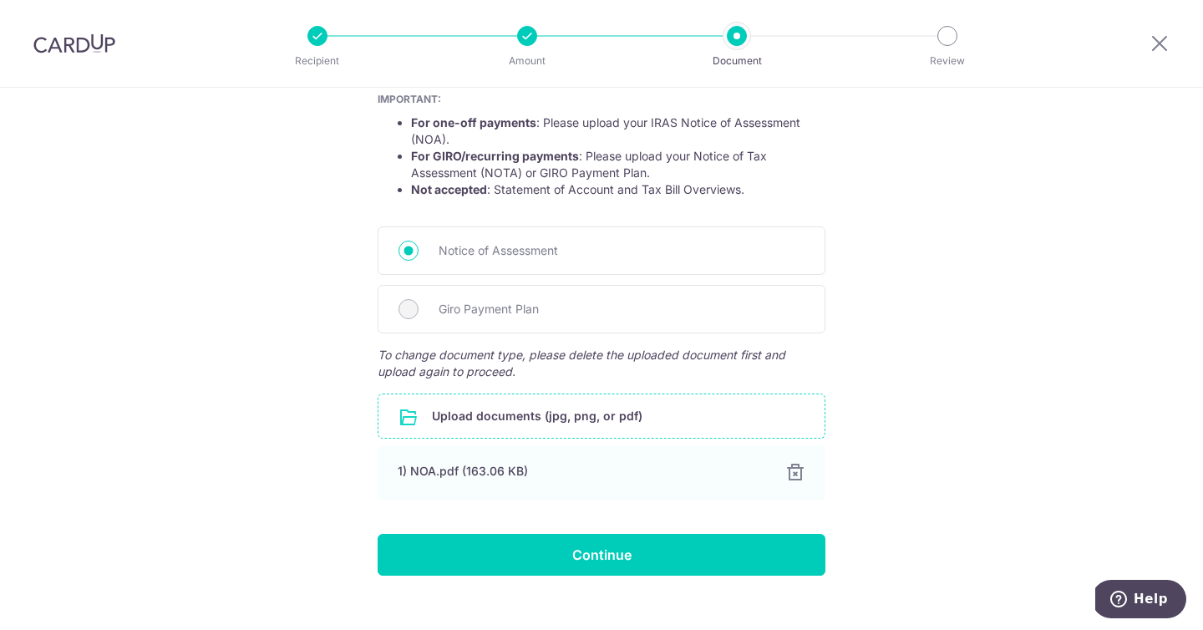
scroll to position [338, 0]
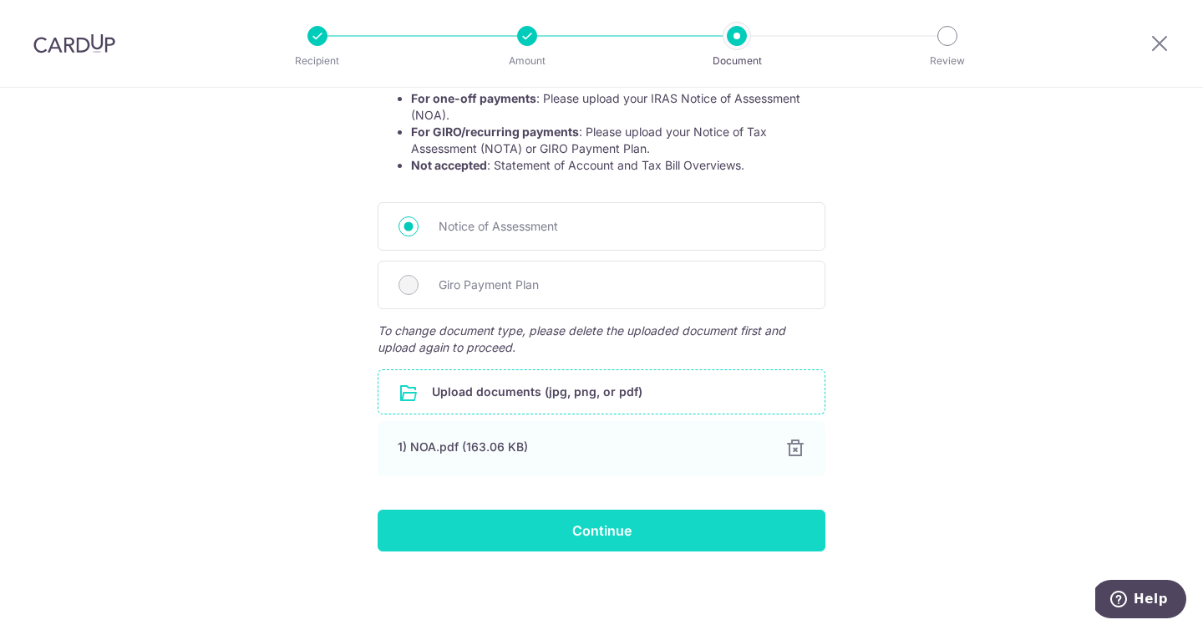
click at [529, 537] on input "Continue" at bounding box center [601, 530] width 448 height 42
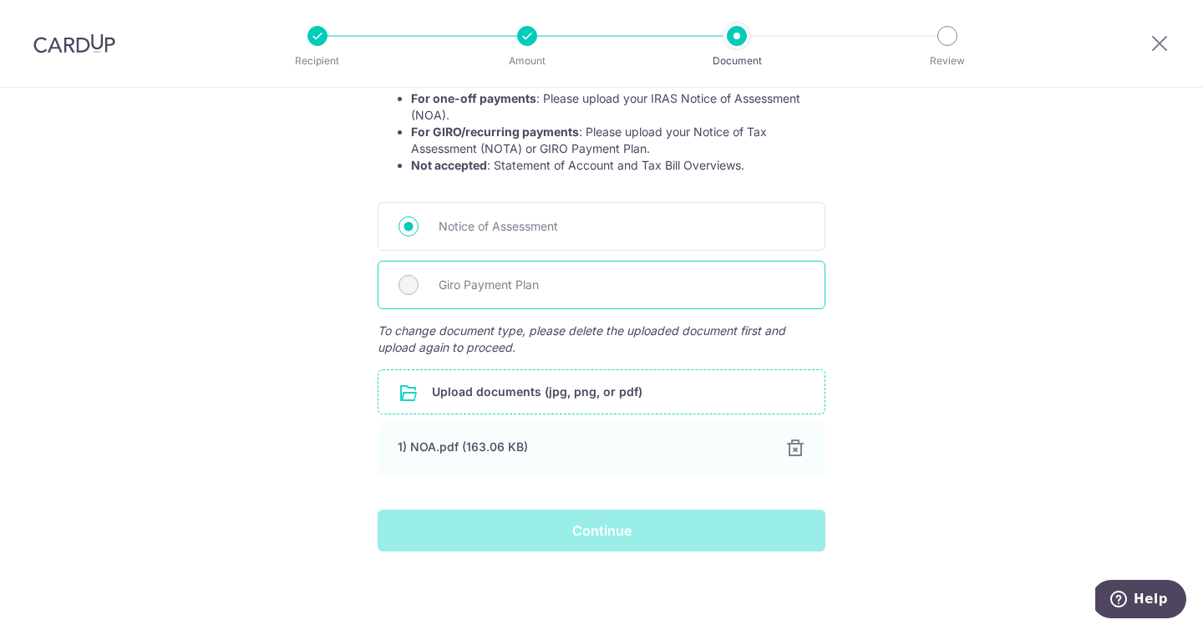
click at [397, 299] on div "Giro Payment Plan" at bounding box center [601, 285] width 448 height 48
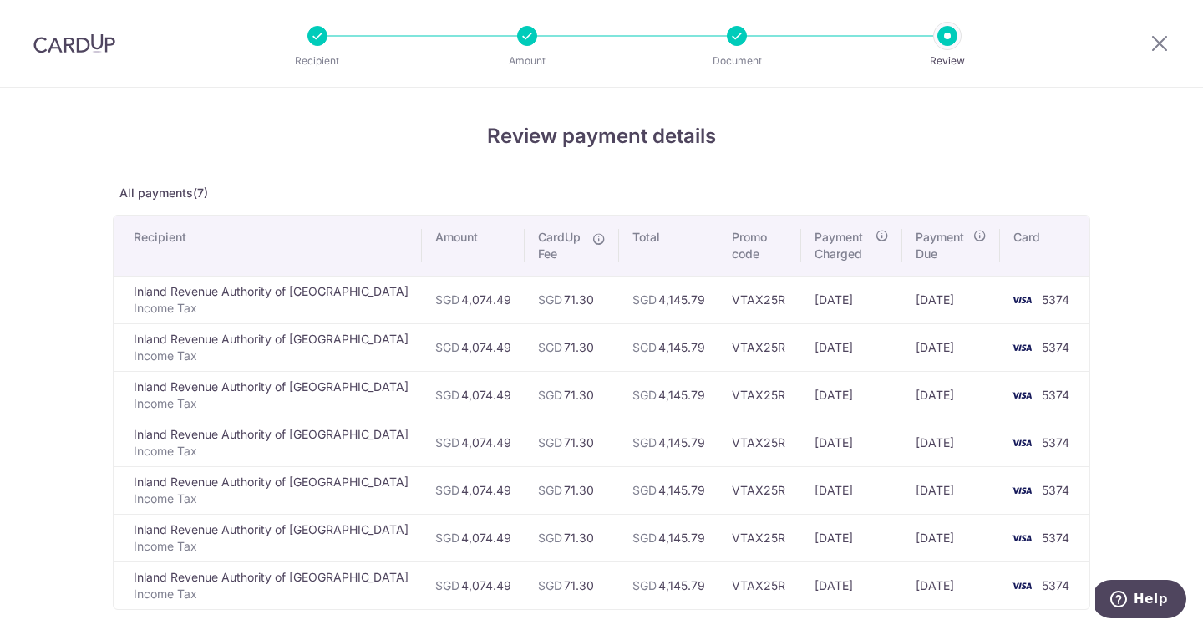
drag, startPoint x: 523, startPoint y: 48, endPoint x: 525, endPoint y: 33, distance: 15.2
click at [525, 33] on div "Recipient Amount Document Review" at bounding box center [632, 43] width 717 height 87
click at [1163, 38] on icon at bounding box center [1159, 43] width 20 height 21
click at [1148, 38] on div at bounding box center [1159, 43] width 87 height 87
click at [1158, 41] on icon at bounding box center [1159, 43] width 20 height 21
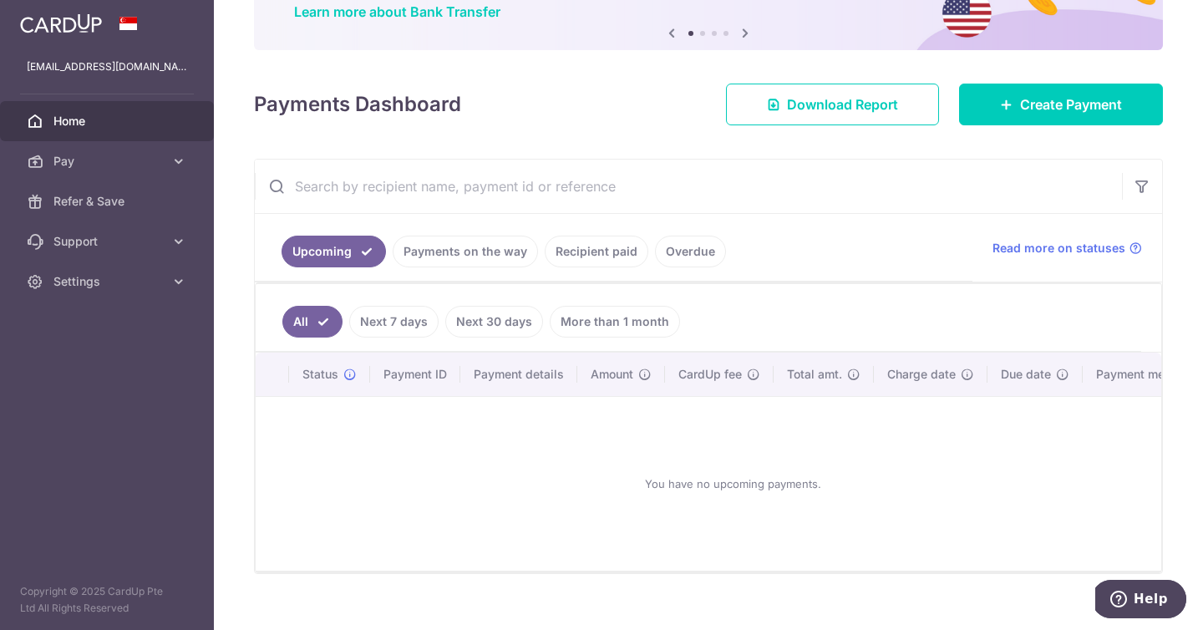
scroll to position [175, 0]
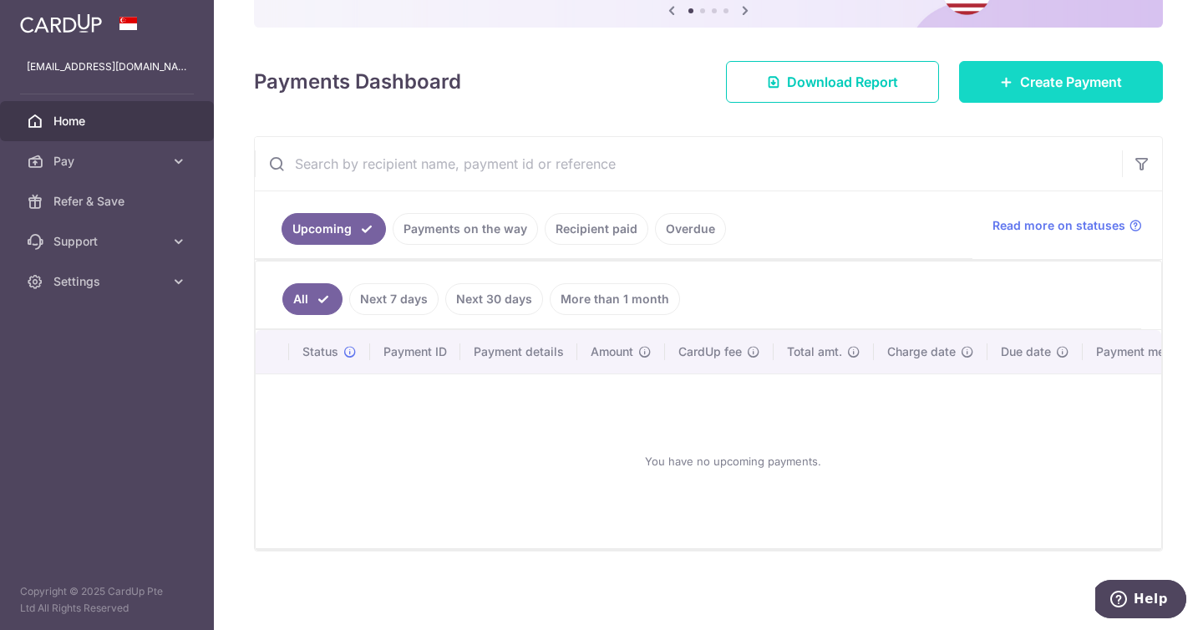
click at [1020, 77] on span "Create Payment" at bounding box center [1071, 82] width 102 height 20
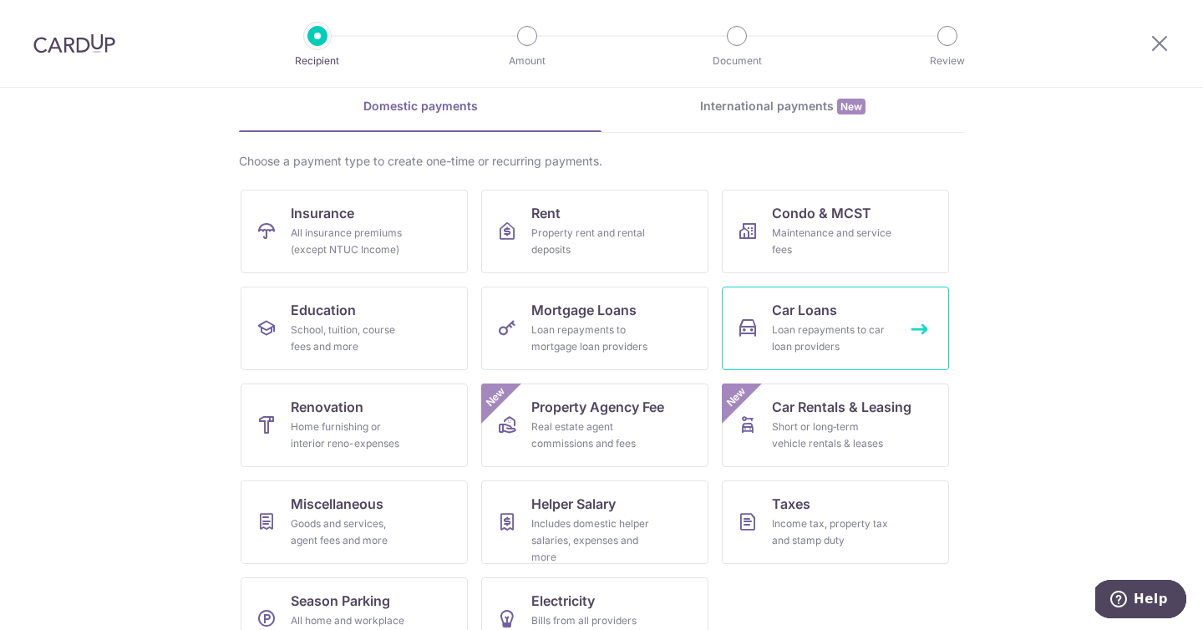
scroll to position [74, 0]
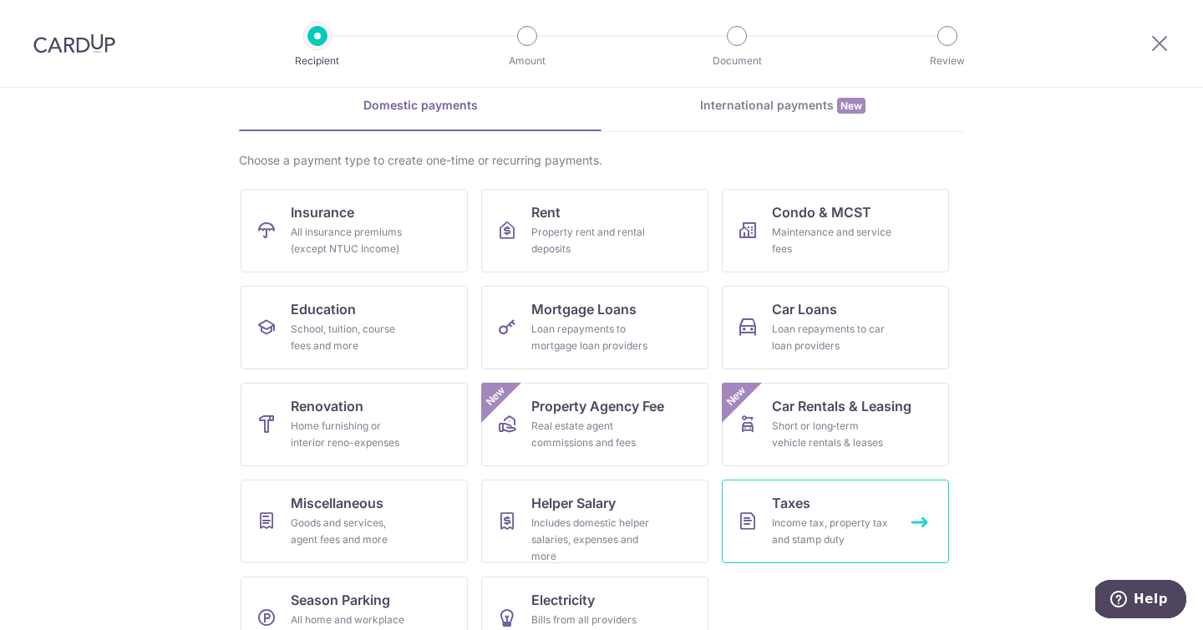
click at [811, 524] on div "Income tax, property tax and stamp duty" at bounding box center [832, 530] width 120 height 33
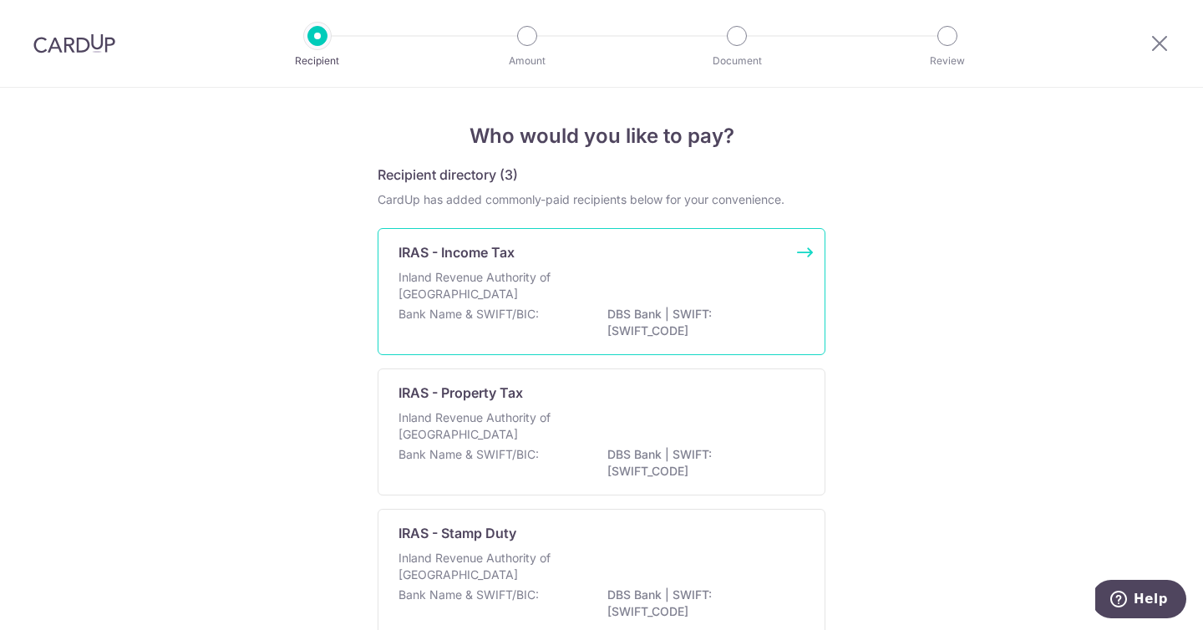
click at [458, 272] on p "Inland Revenue Authority of [GEOGRAPHIC_DATA]" at bounding box center [486, 285] width 177 height 33
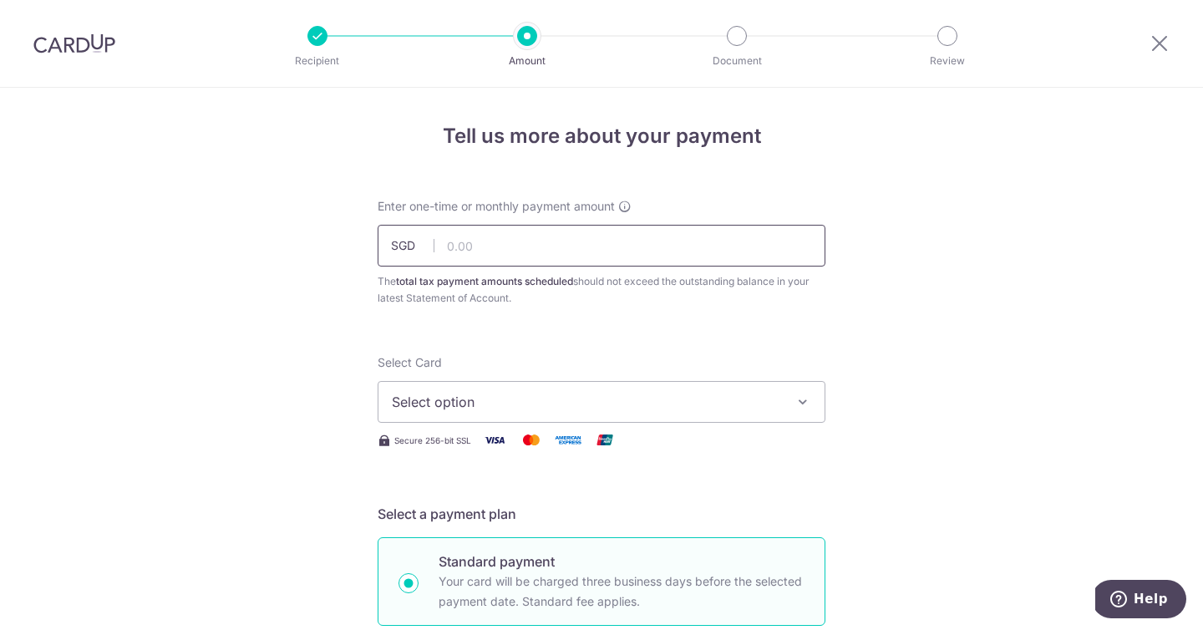
click at [474, 243] on input "text" at bounding box center [601, 246] width 448 height 42
type input "582.07"
click at [470, 388] on button "Select option" at bounding box center [601, 402] width 448 height 42
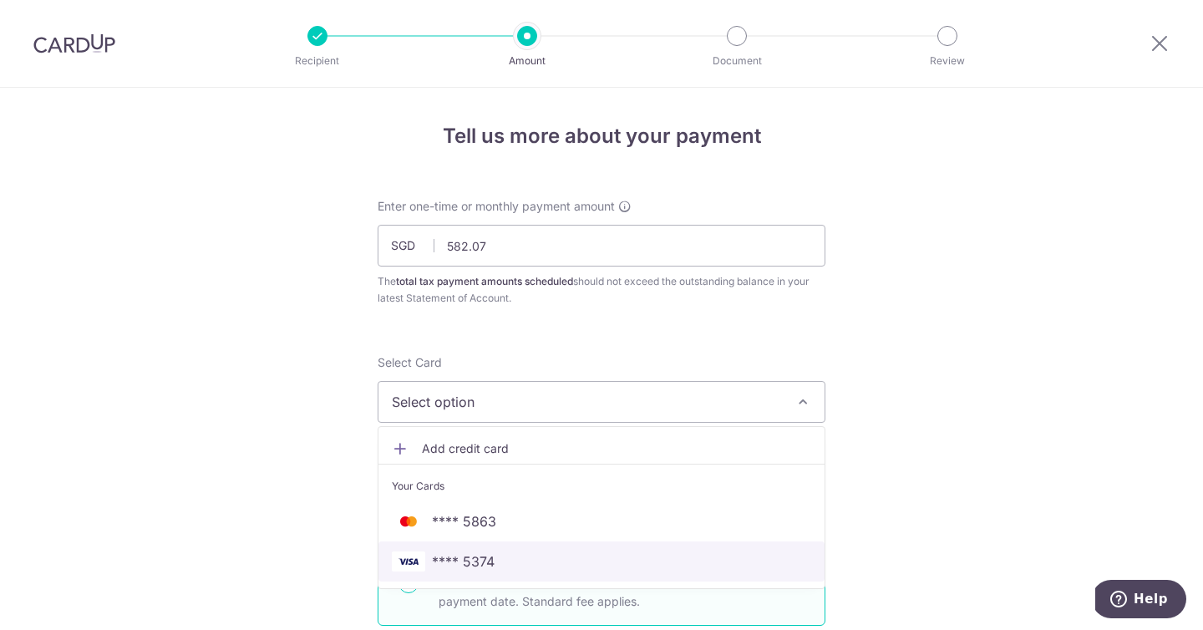
click at [478, 570] on span "**** 5374" at bounding box center [463, 561] width 63 height 20
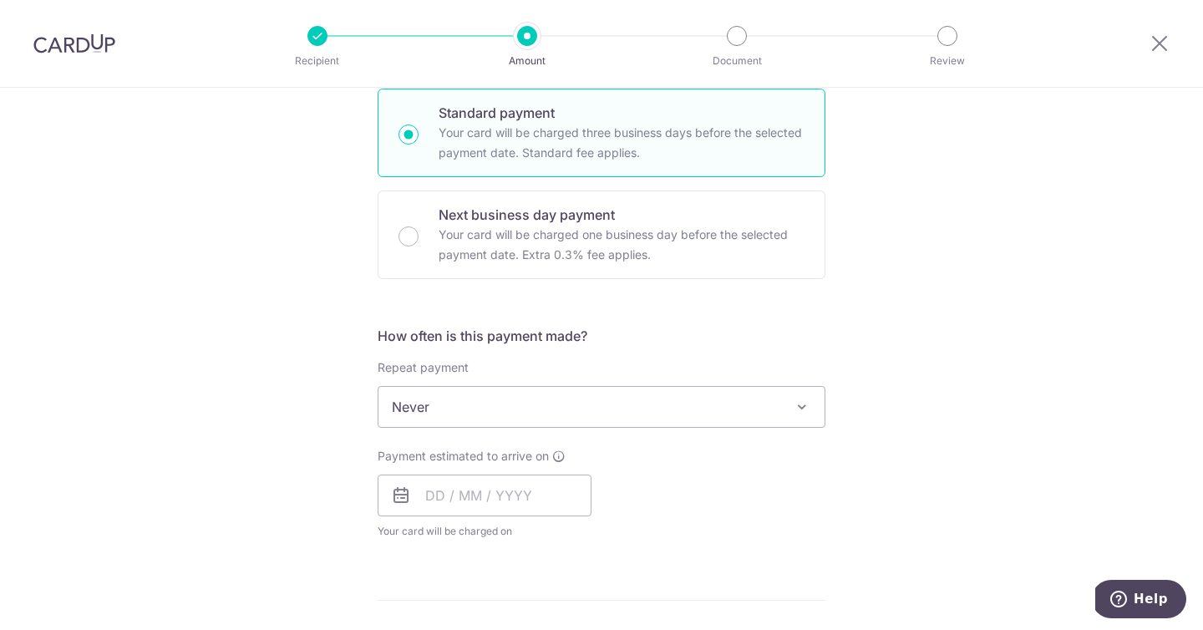
scroll to position [454, 0]
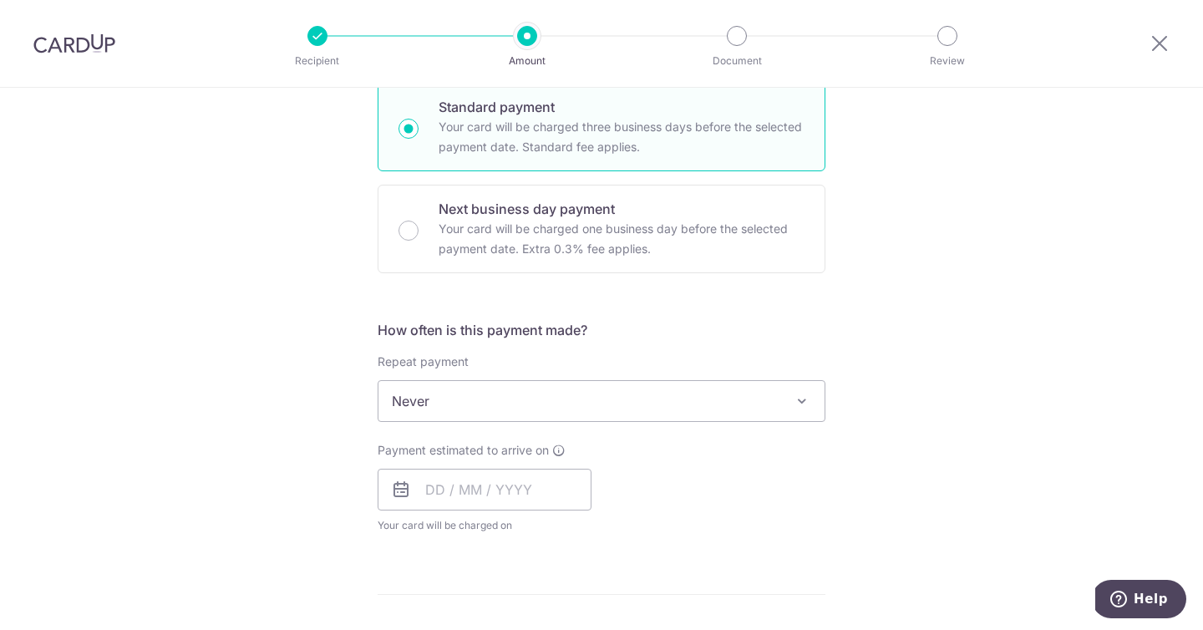
click at [456, 412] on span "Never" at bounding box center [601, 401] width 446 height 40
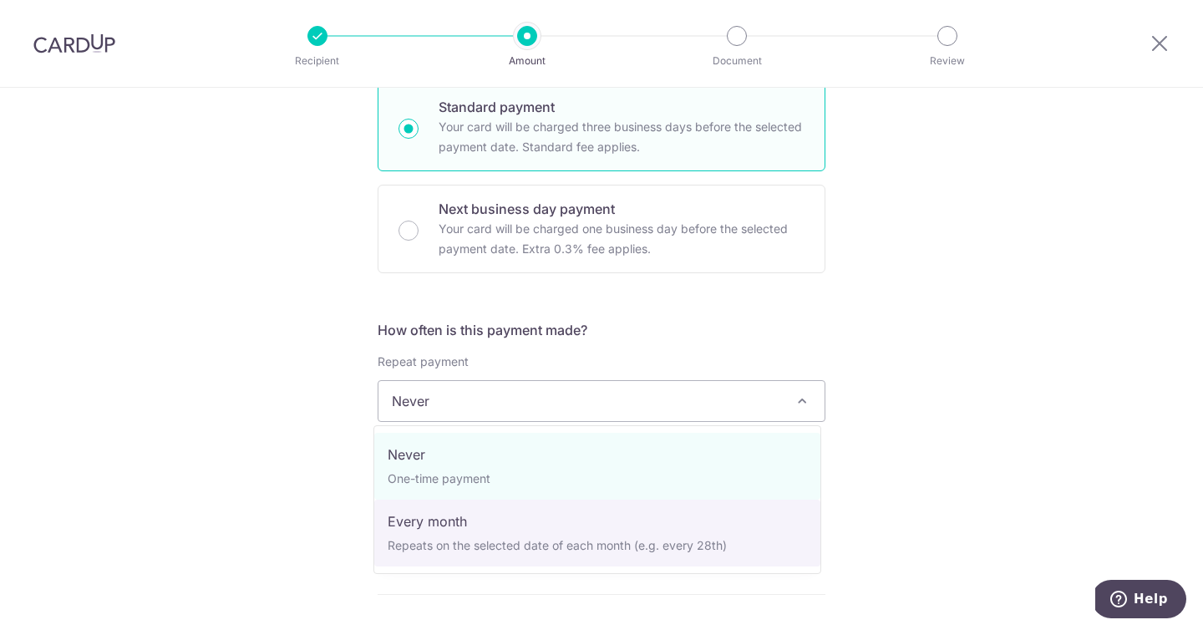
select select "3"
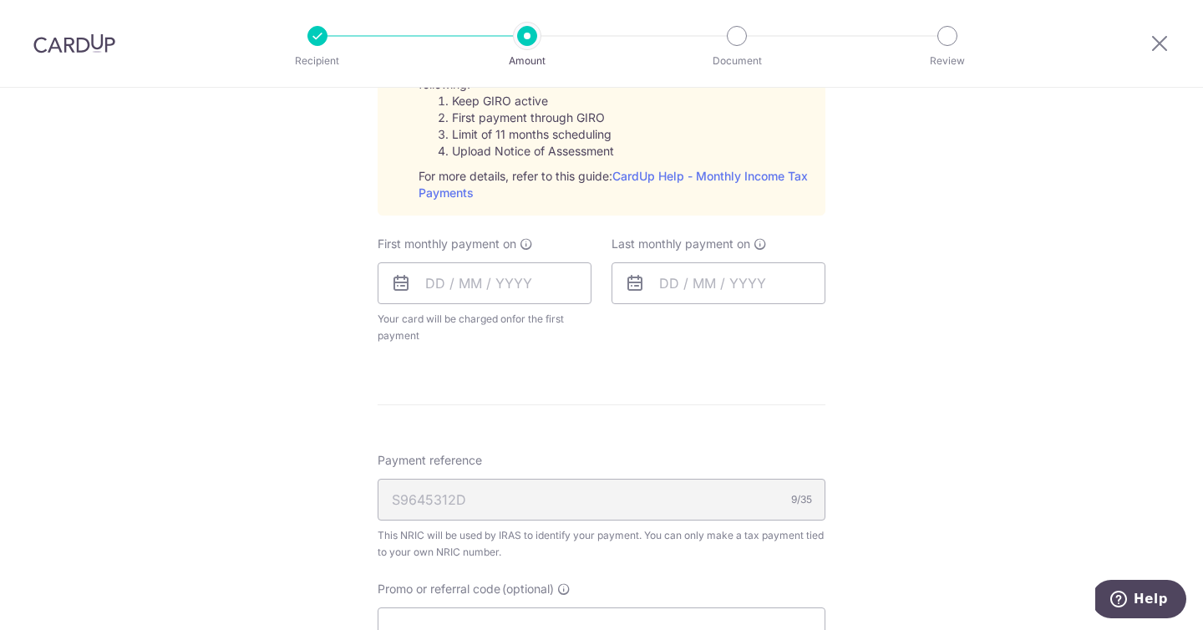
scroll to position [831, 0]
click at [434, 299] on input "text" at bounding box center [484, 287] width 214 height 42
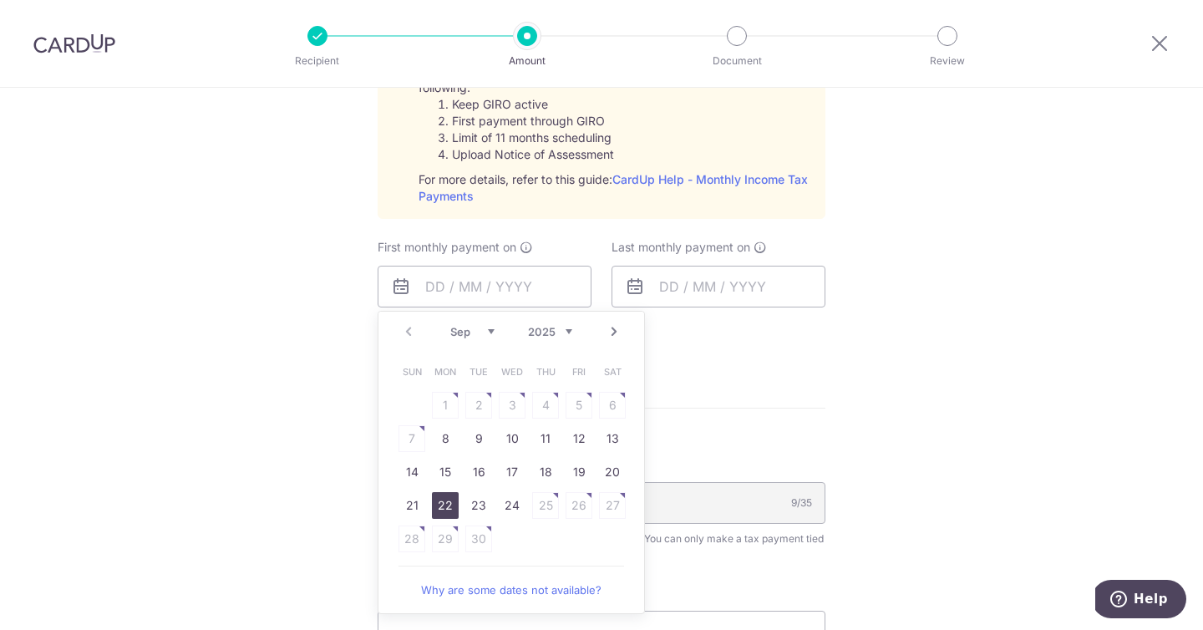
click at [441, 495] on link "22" at bounding box center [445, 505] width 27 height 27
type input "22/09/2025"
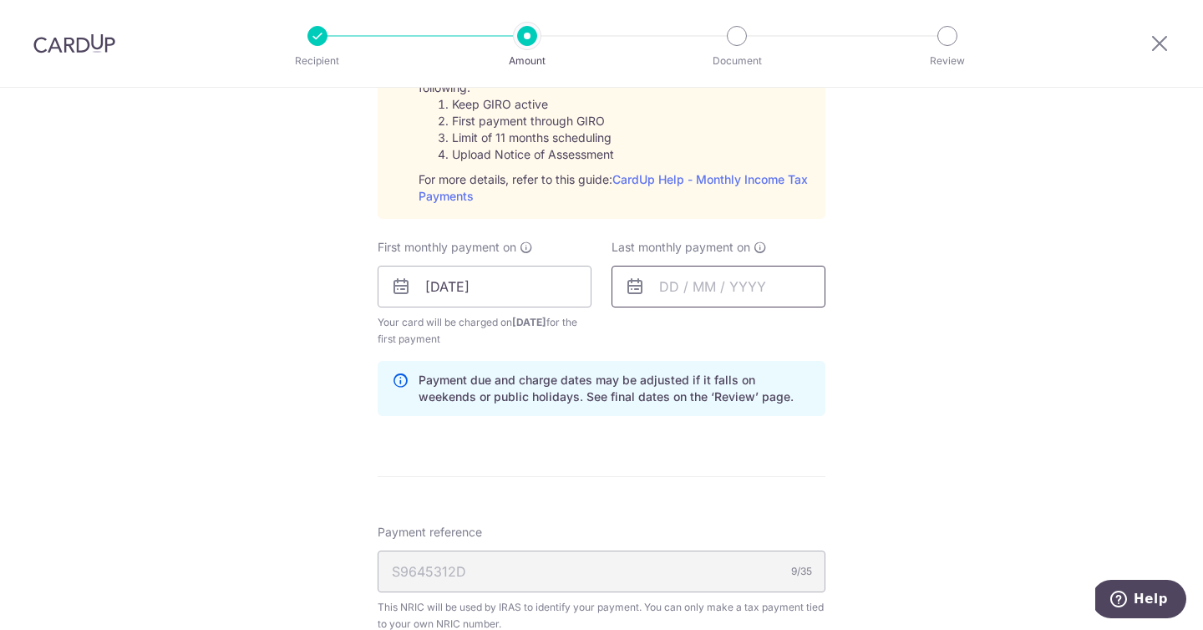
click at [660, 286] on input "text" at bounding box center [718, 287] width 214 height 42
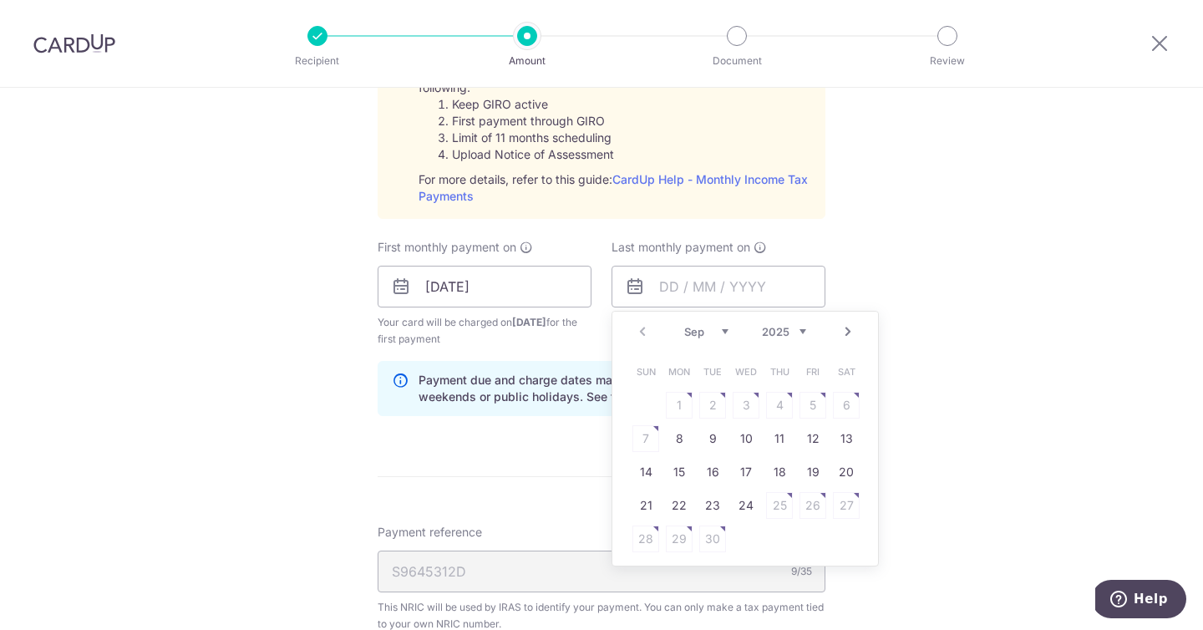
click at [839, 331] on link "Next" at bounding box center [848, 332] width 20 height 20
click at [646, 504] on link "22" at bounding box center [645, 505] width 27 height 27
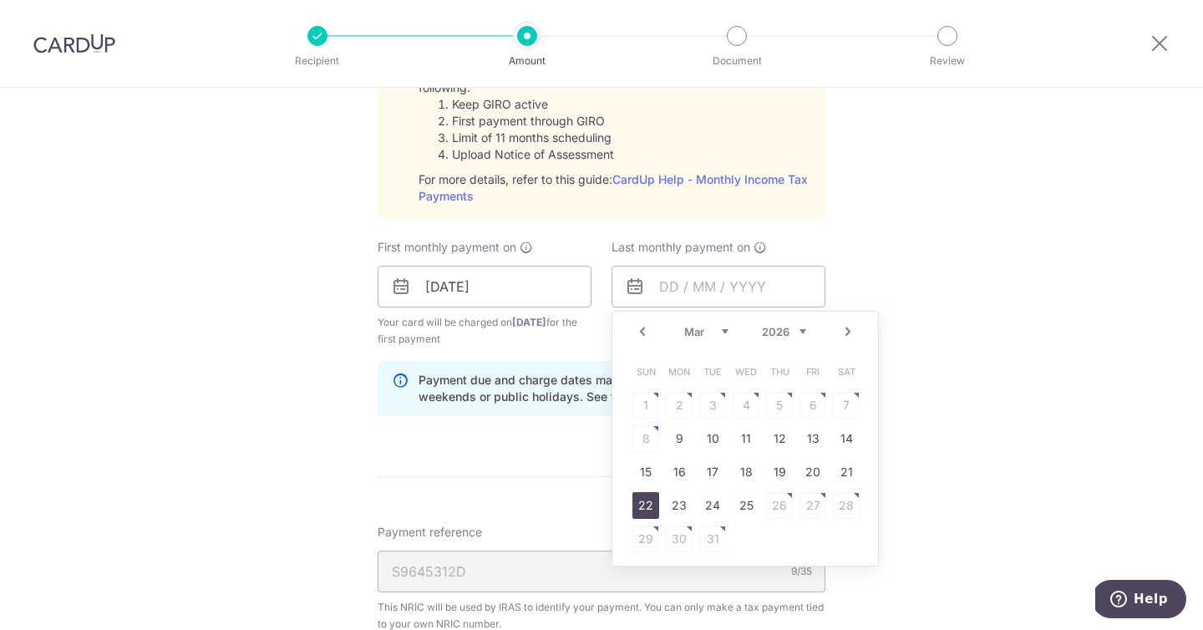
type input "22/03/2026"
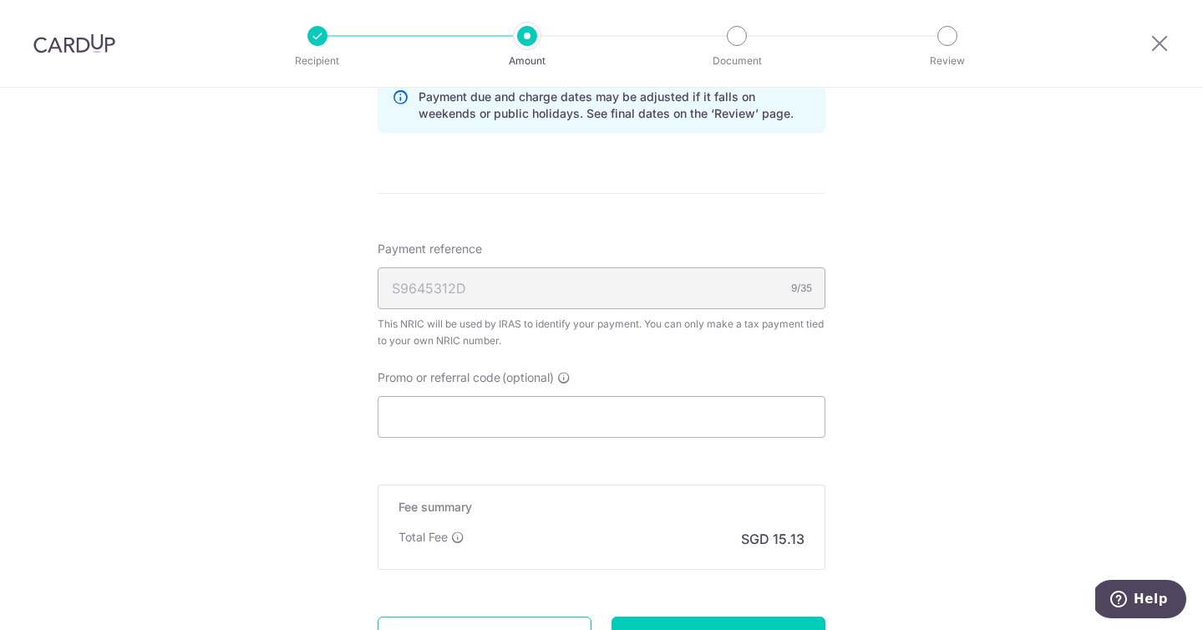
scroll to position [1121, 0]
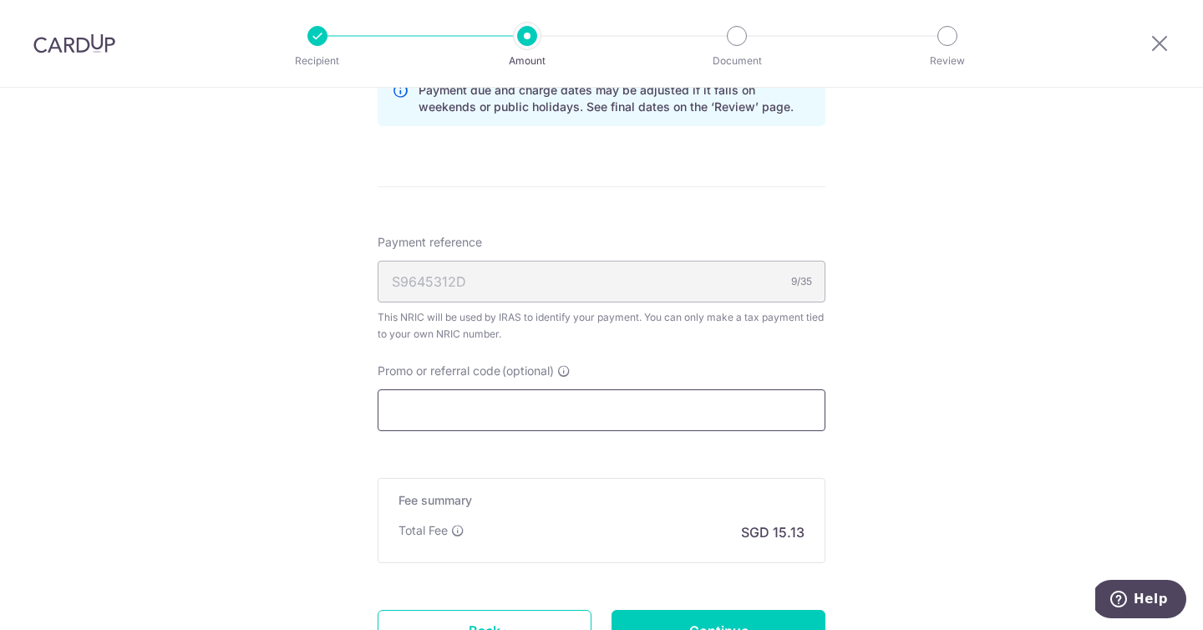
click at [577, 413] on input "Promo or referral code (optional)" at bounding box center [601, 410] width 448 height 42
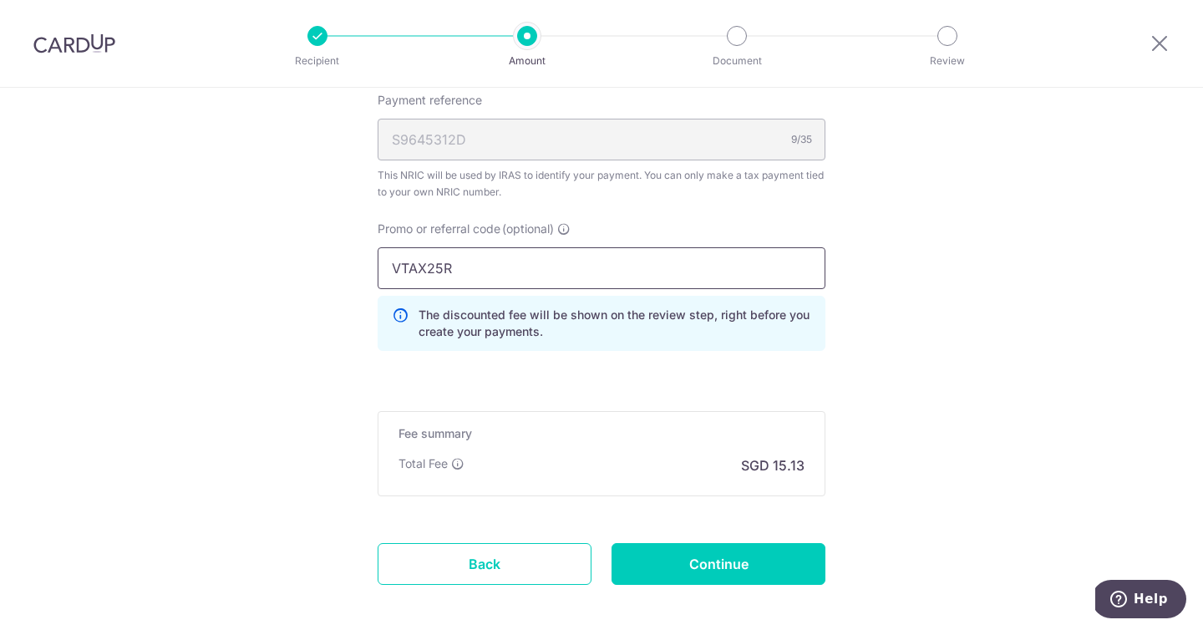
scroll to position [1341, 0]
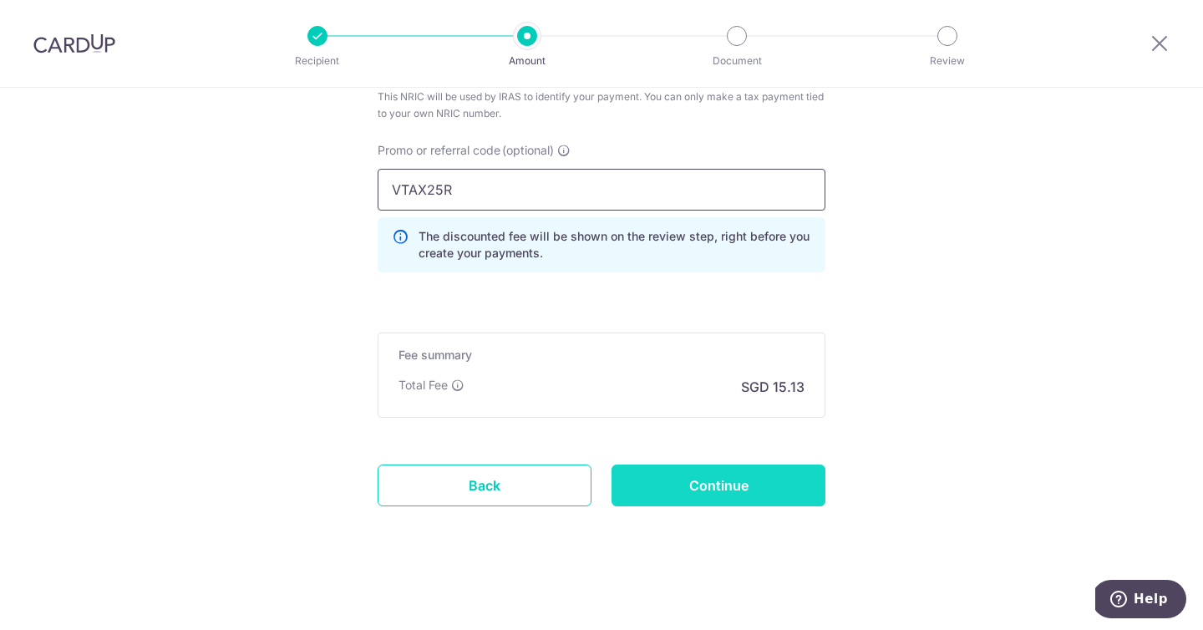
type input "VTAX25R"
click at [670, 498] on input "Continue" at bounding box center [718, 485] width 214 height 42
type input "Create Schedule"
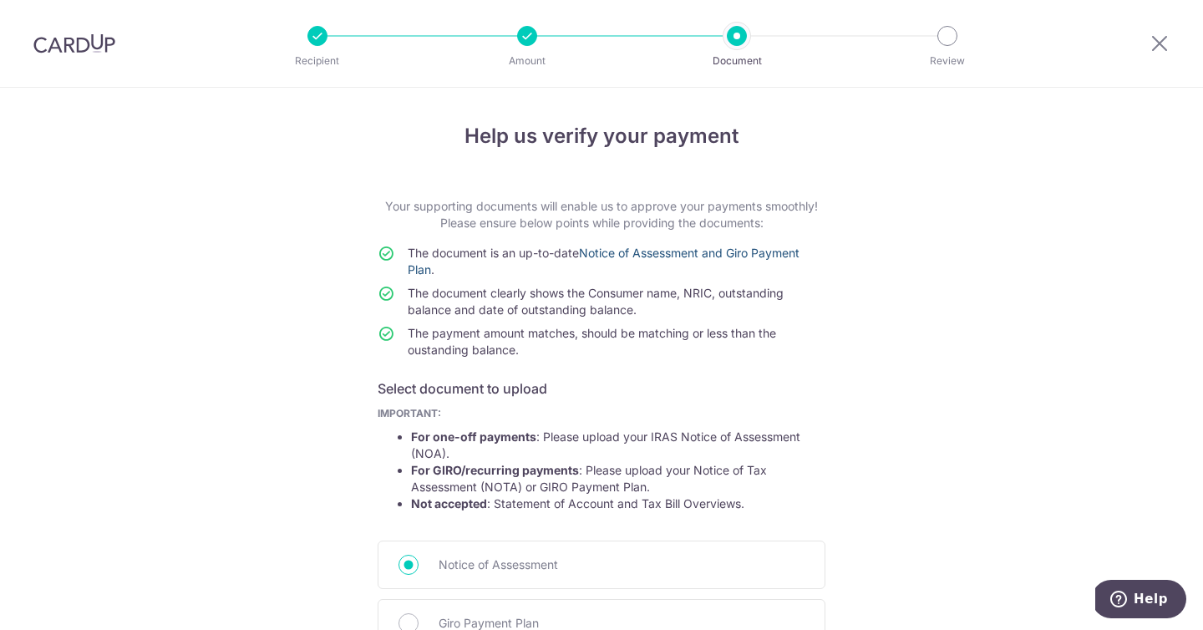
click at [737, 256] on link "Notice of Assessment and Giro Payment Plan" at bounding box center [604, 261] width 392 height 31
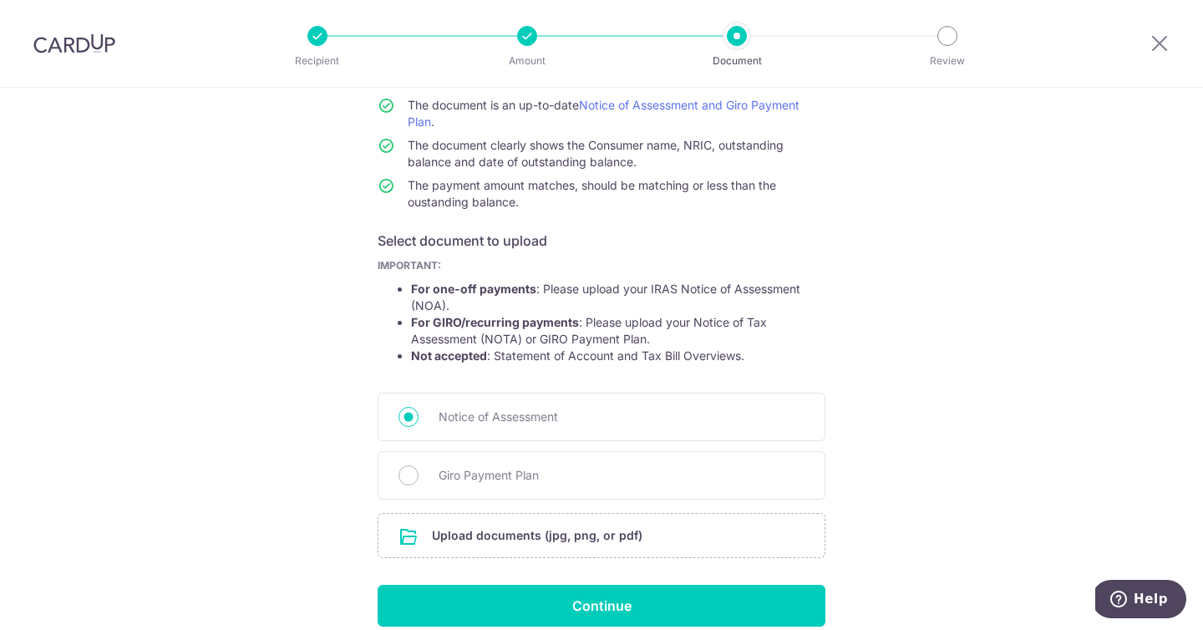
scroll to position [157, 0]
